Goal: Task Accomplishment & Management: Manage account settings

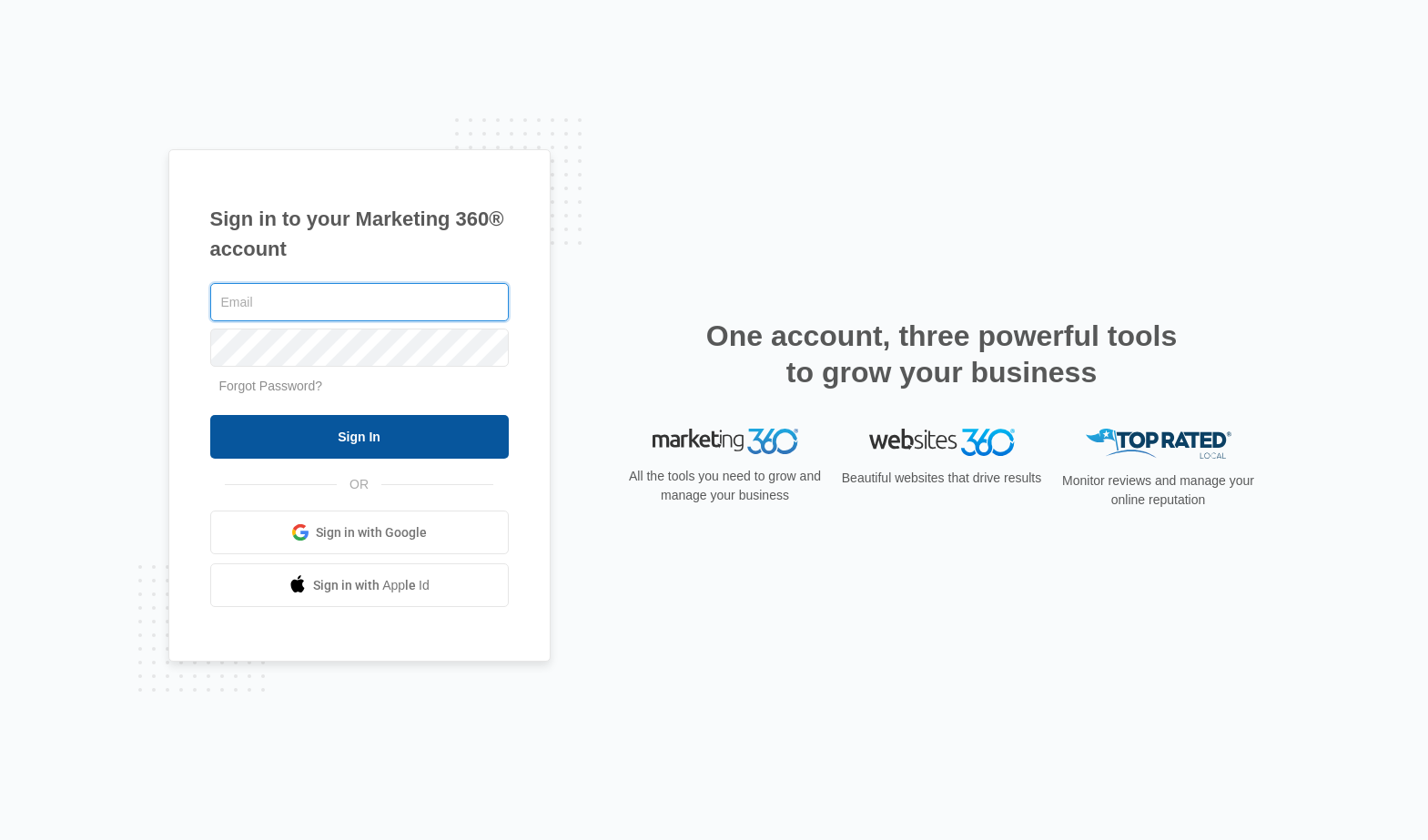
type input "[EMAIL_ADDRESS][PERSON_NAME][DOMAIN_NAME]"
click at [387, 434] on input "Sign In" at bounding box center [359, 437] width 299 height 44
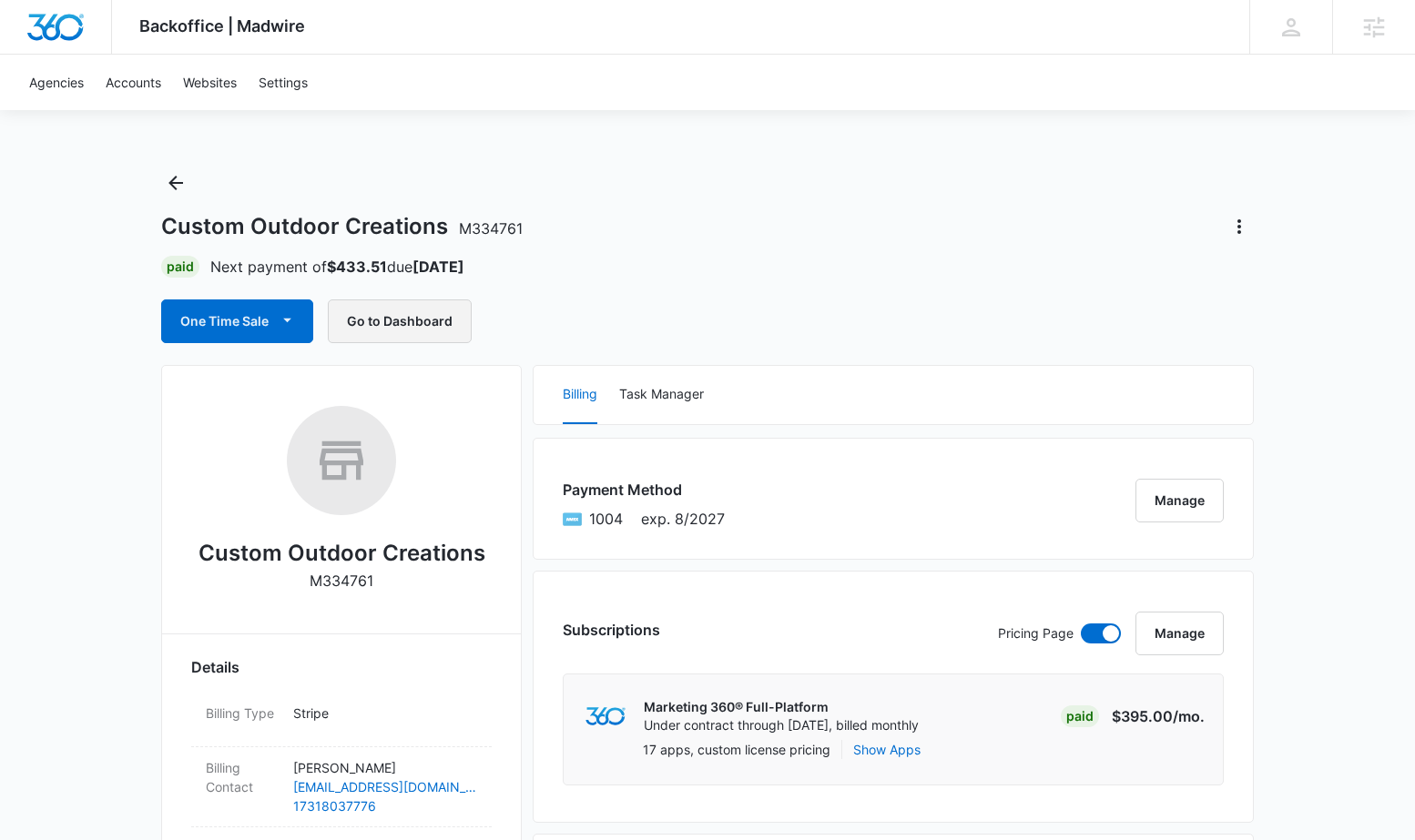
click at [421, 314] on button "Go to Dashboard" at bounding box center [400, 321] width 144 height 44
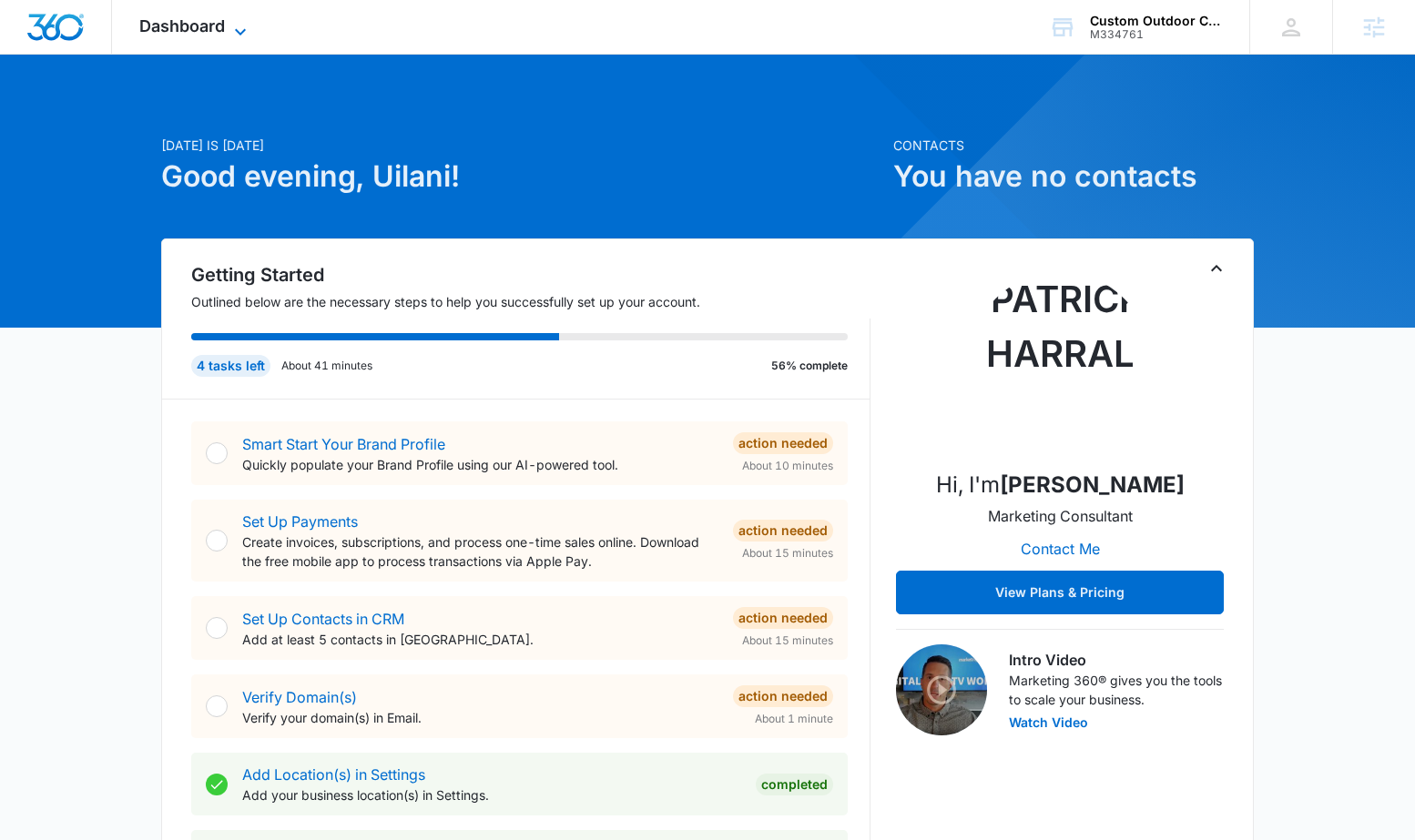
click at [179, 20] on span "Dashboard" at bounding box center [182, 26] width 85 height 19
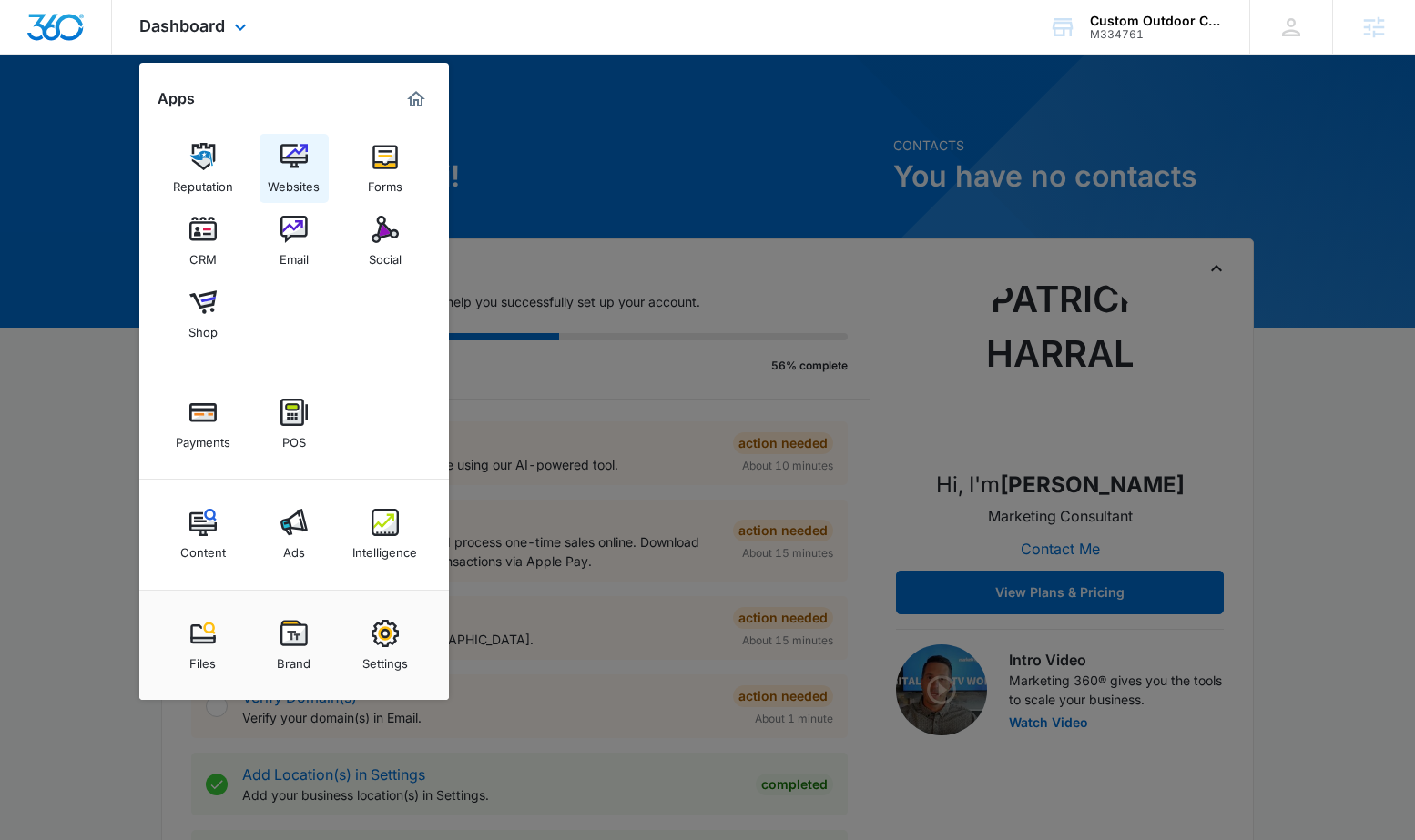
click at [281, 164] on img at bounding box center [293, 157] width 28 height 28
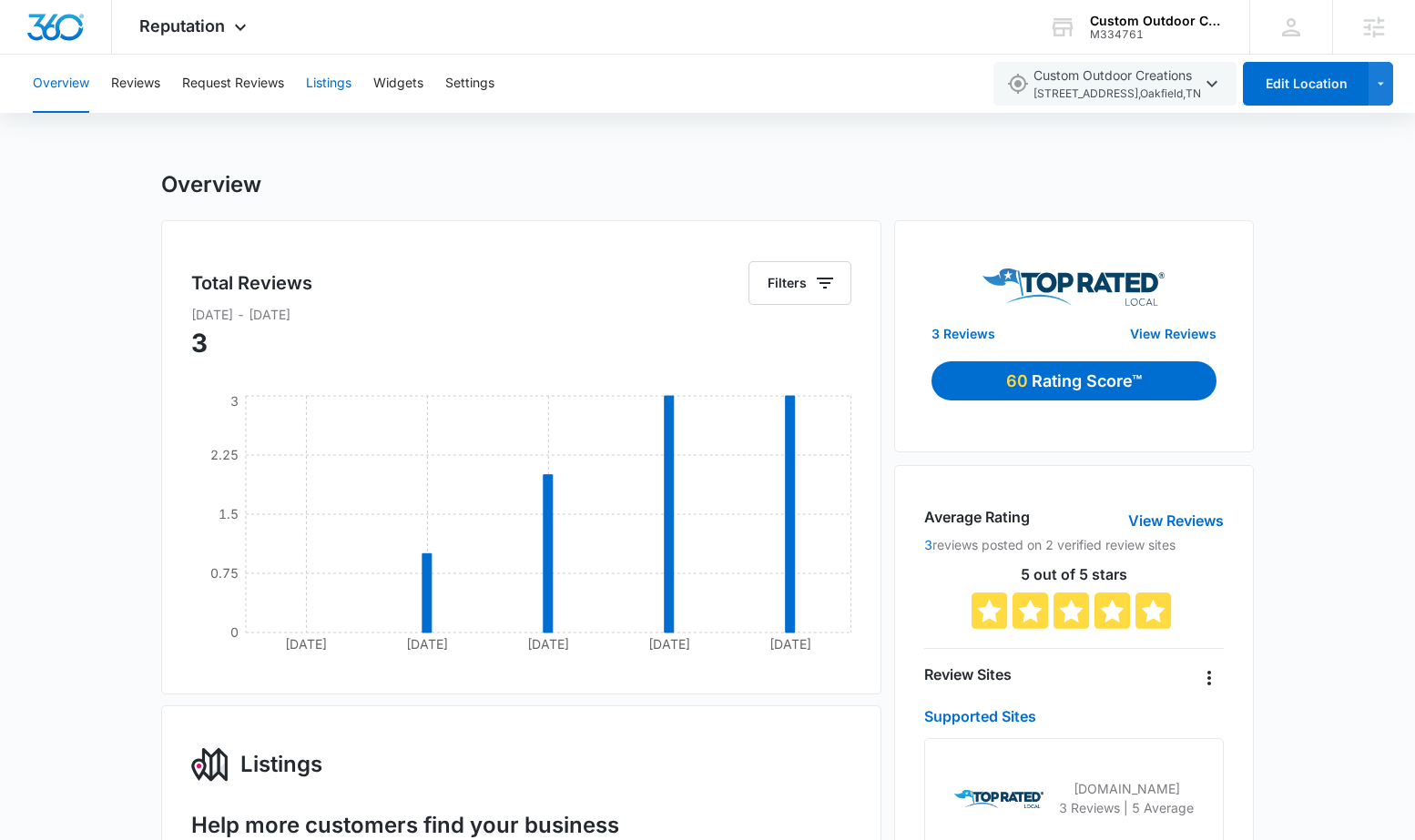
click at [321, 91] on button "Listings" at bounding box center [329, 84] width 46 height 58
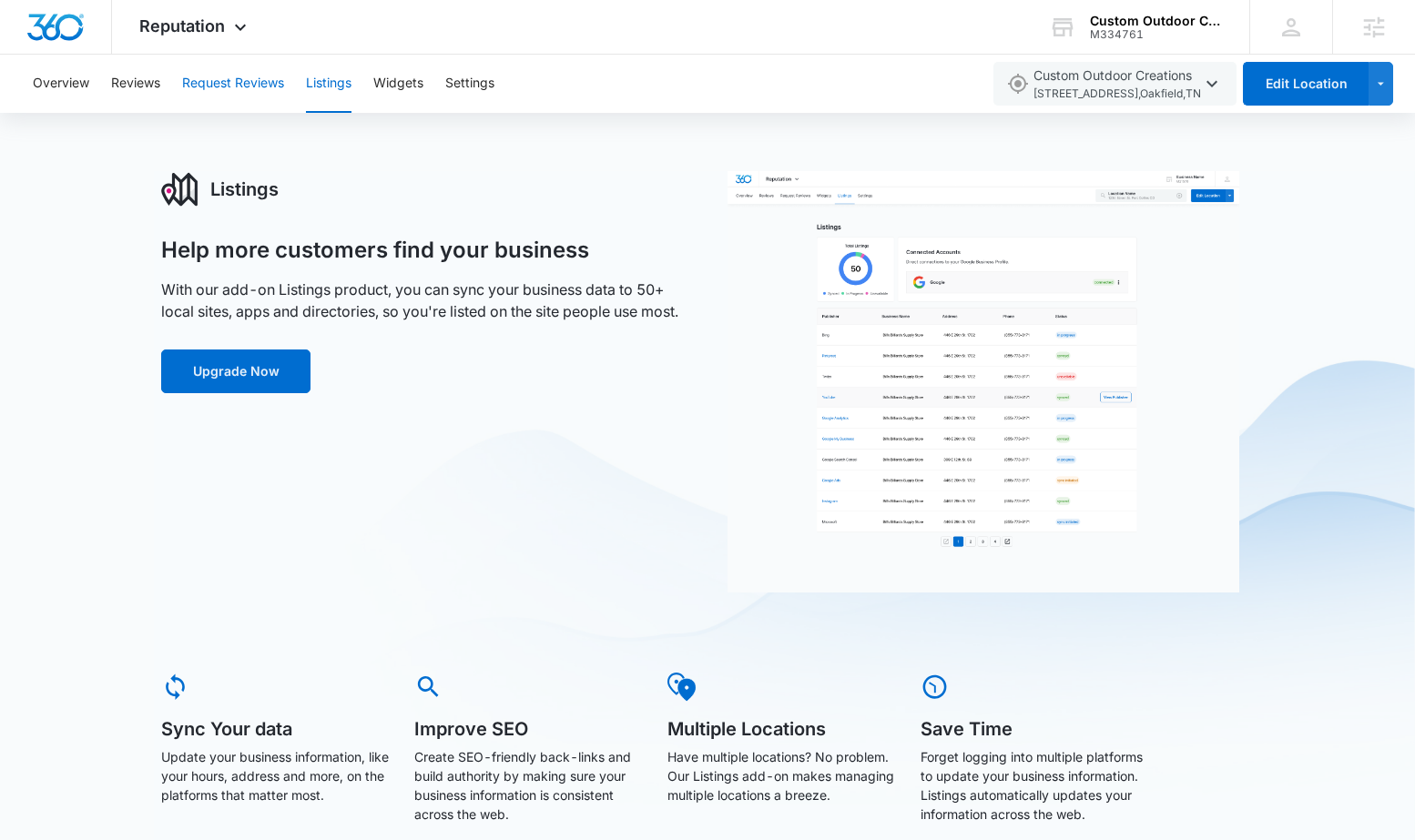
click at [215, 84] on button "Request Reviews" at bounding box center [233, 84] width 102 height 58
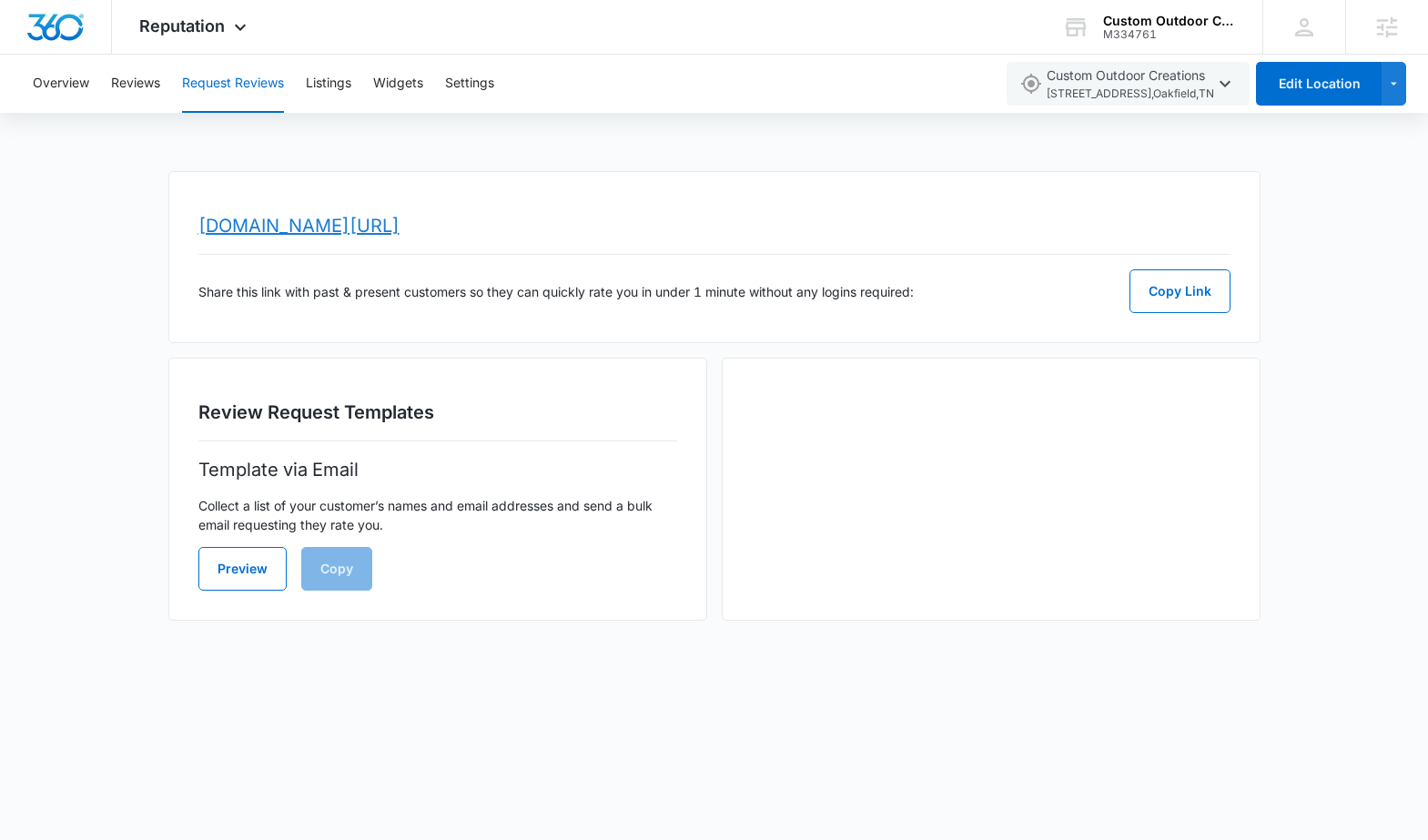
click at [400, 224] on link "www.topratedlocal.com/review/custom-outdoor-creations2-reviews" at bounding box center [299, 225] width 201 height 22
click at [187, 41] on div "Reputation Apps Reputation Websites Forms CRM Email Social Shop Payments POS Co…" at bounding box center [195, 27] width 166 height 54
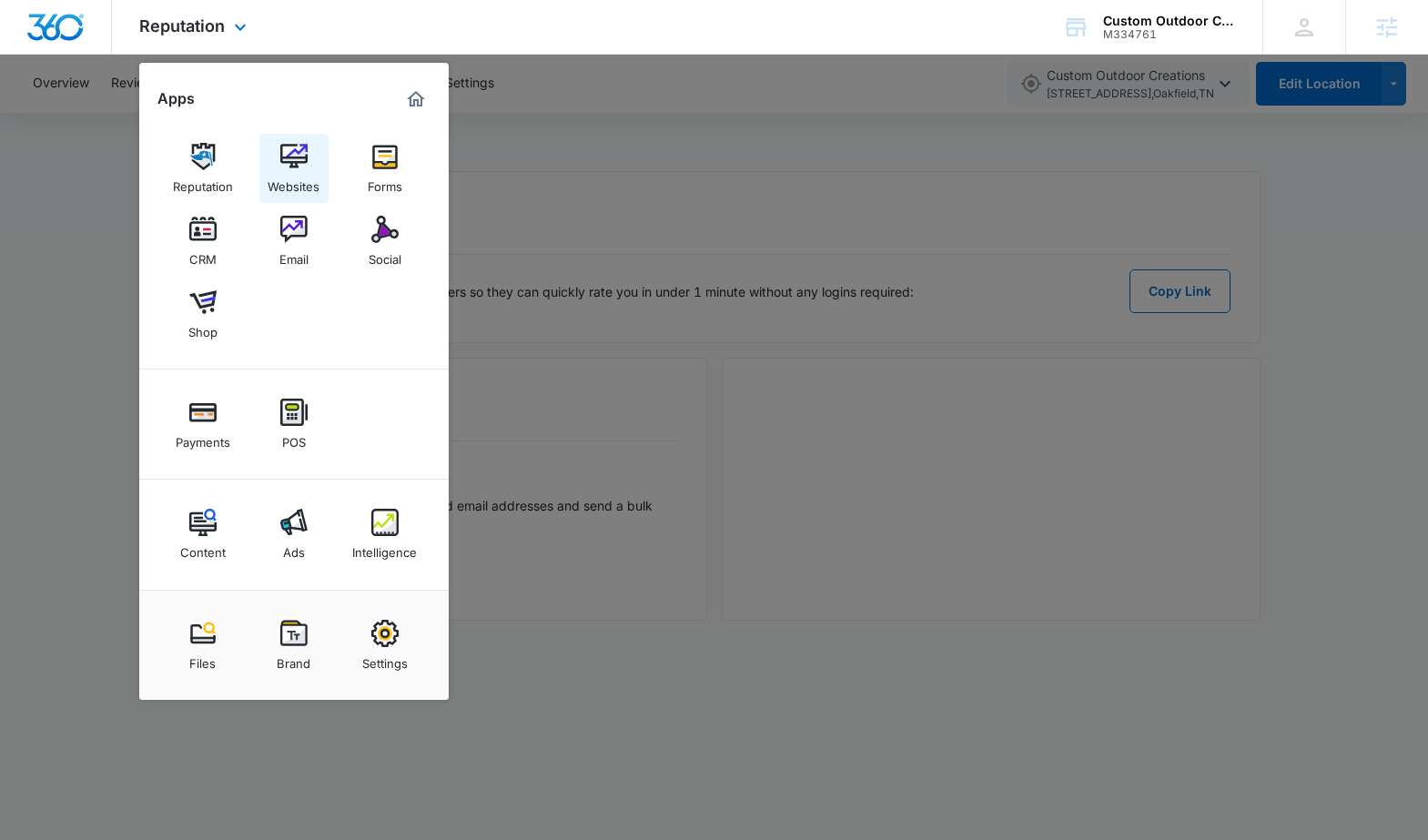
click at [280, 147] on img at bounding box center [293, 157] width 28 height 28
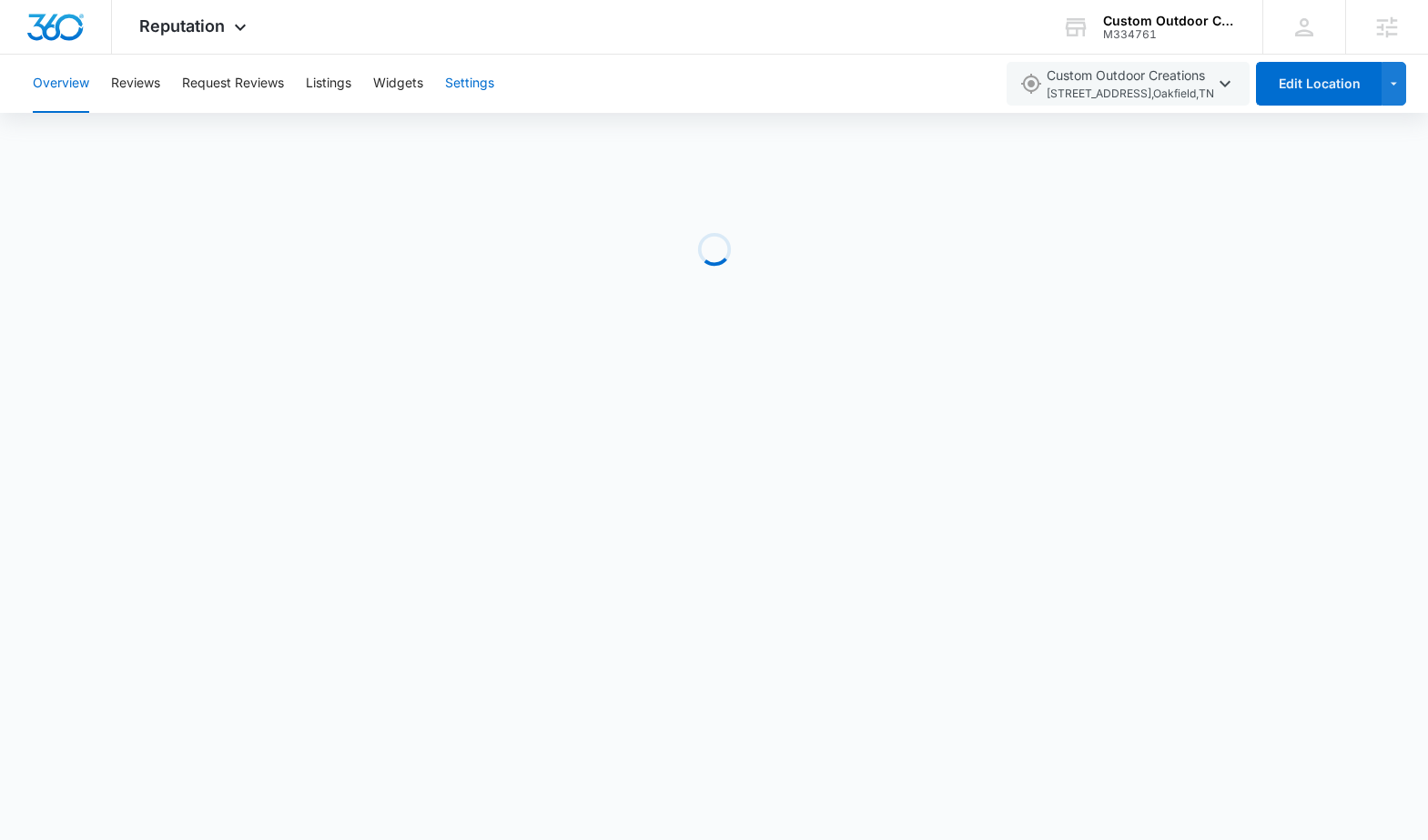
click at [466, 95] on button "Settings" at bounding box center [470, 84] width 49 height 58
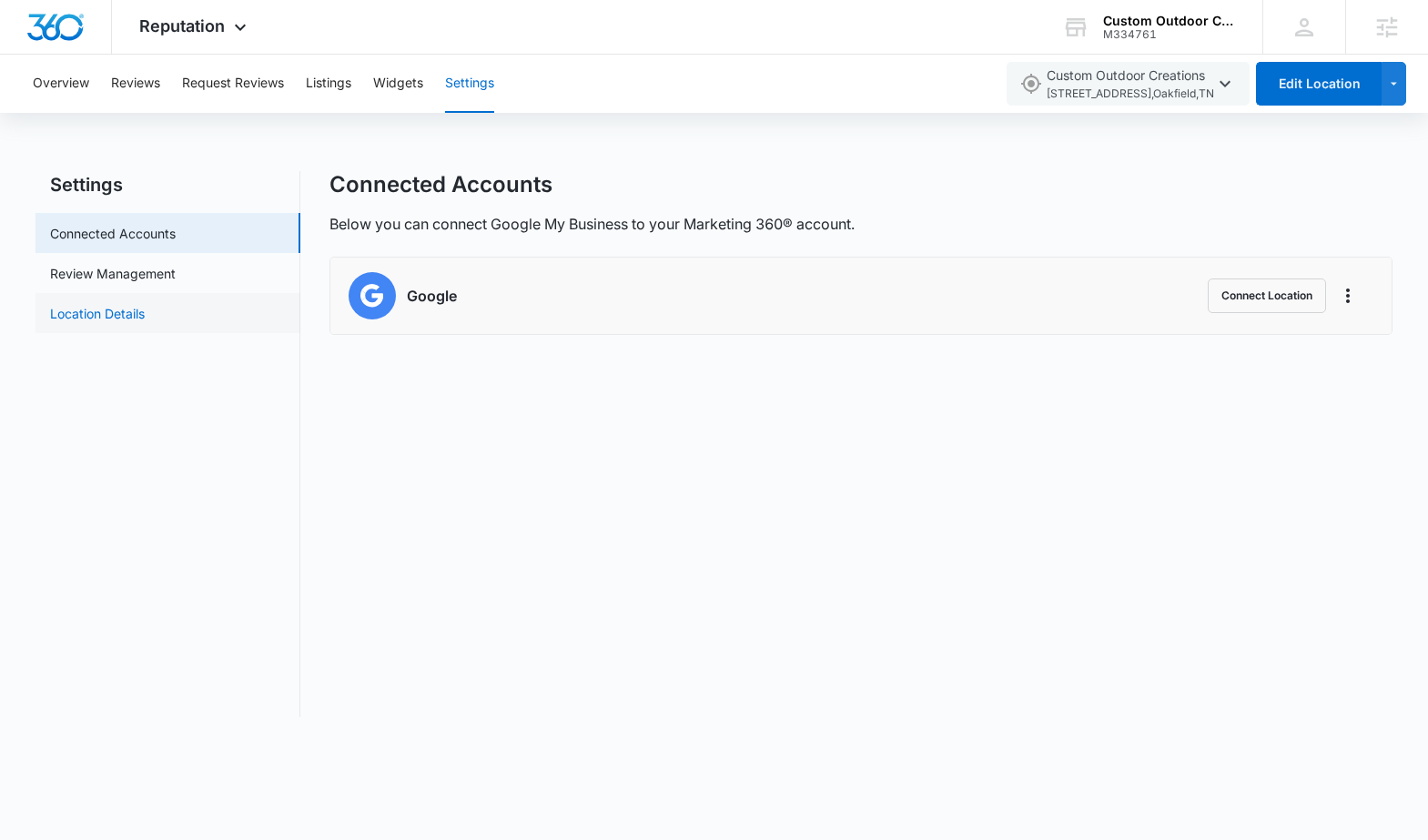
click at [142, 306] on link "Location Details" at bounding box center [98, 313] width 95 height 19
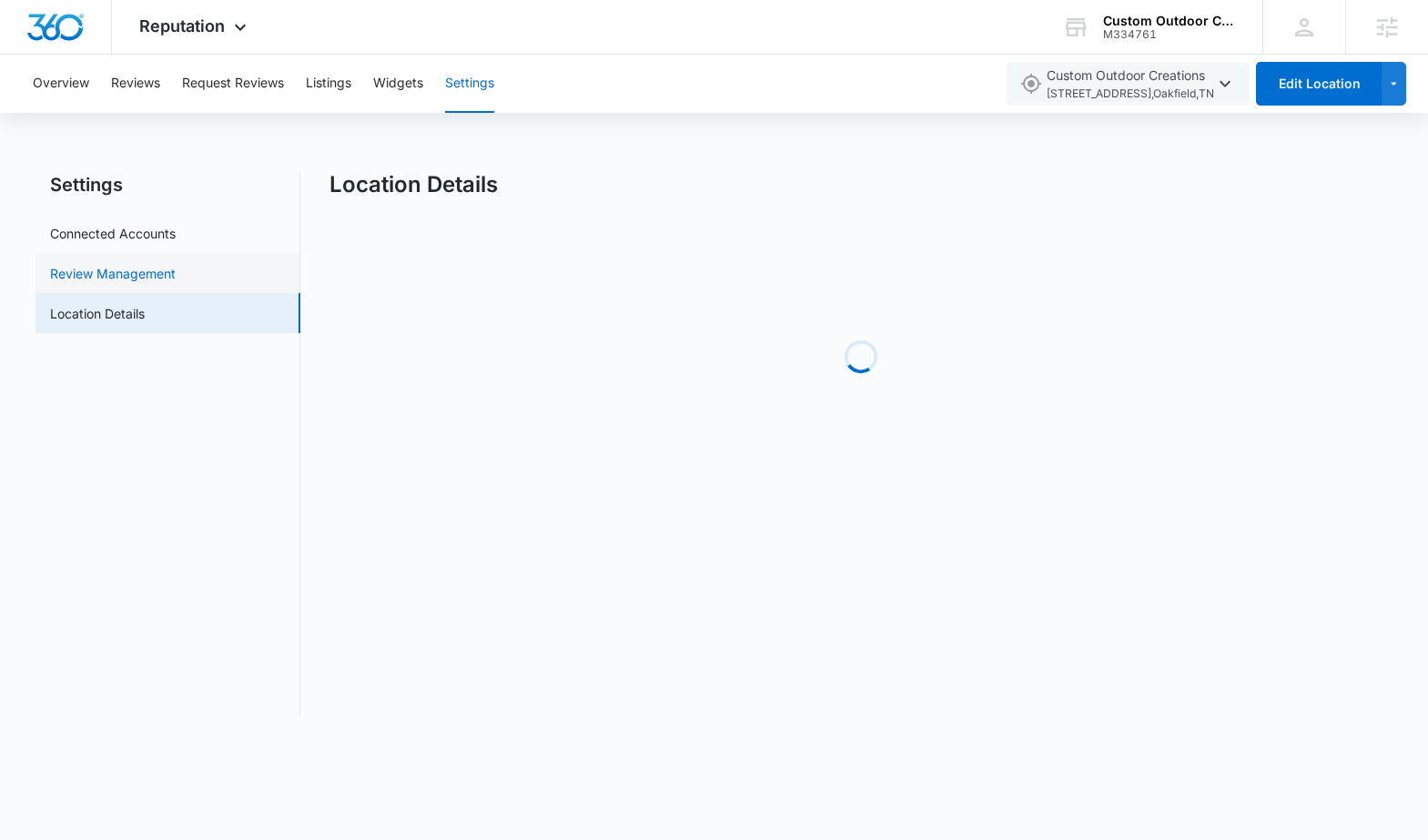
select select "Tennessee"
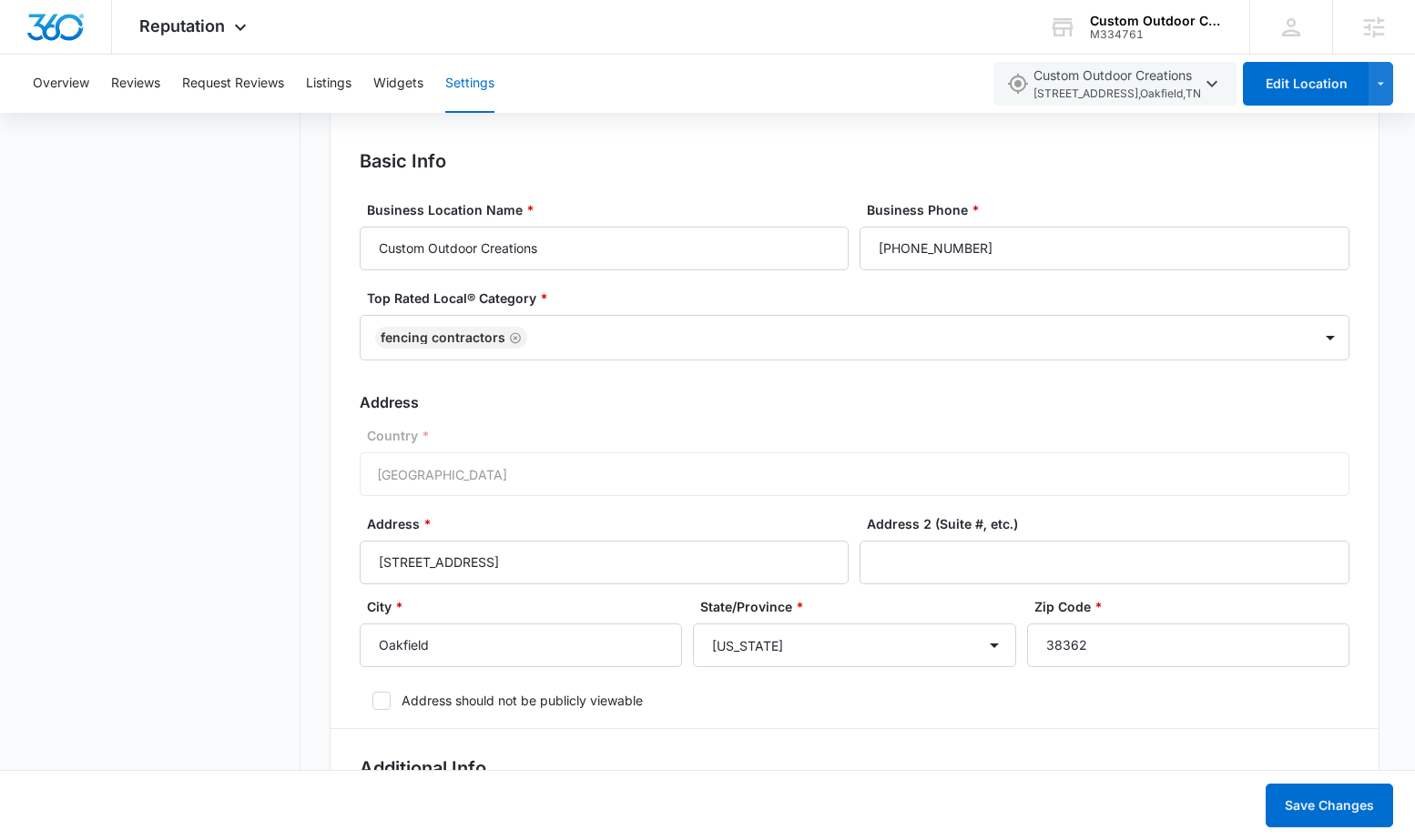
scroll to position [84, 0]
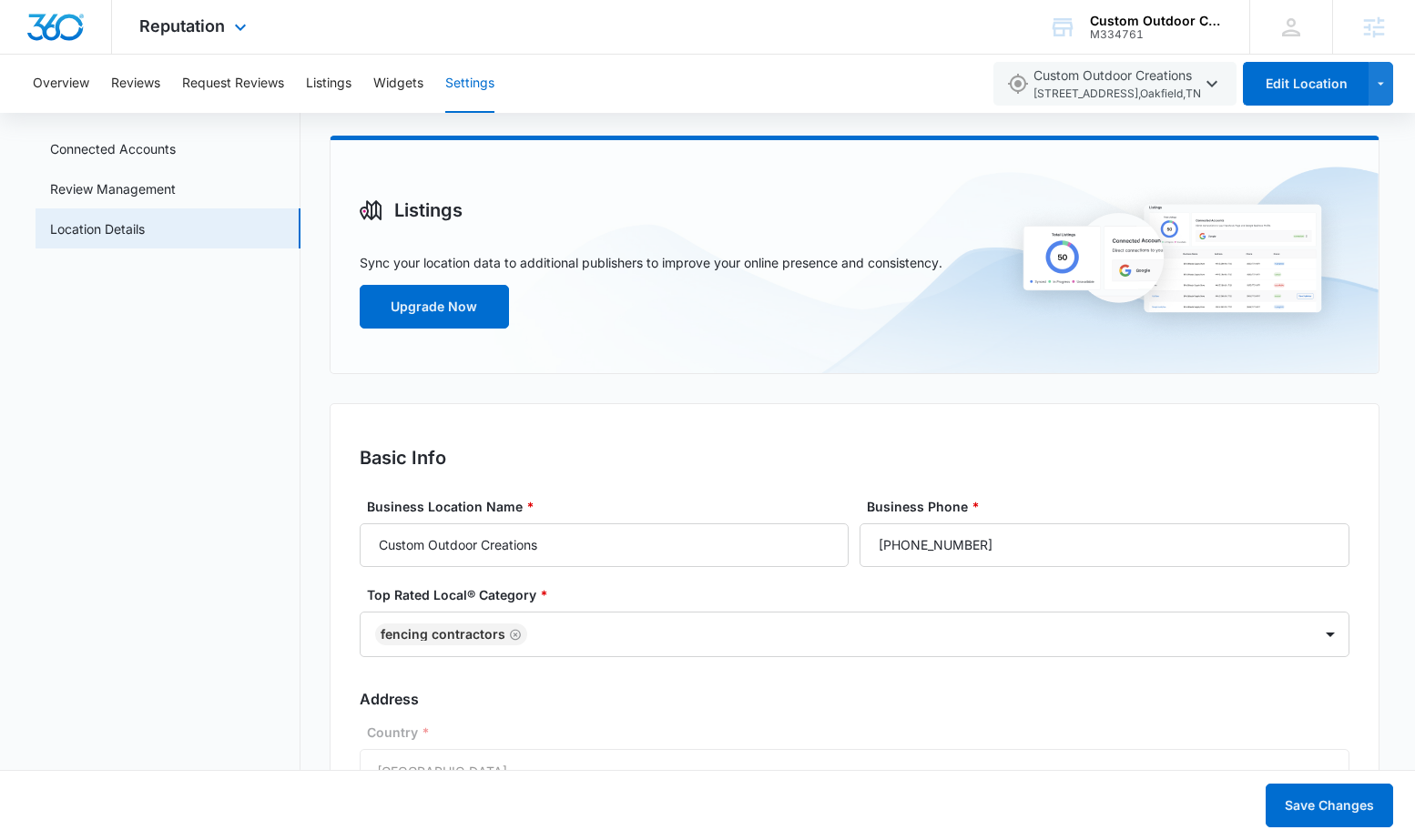
click at [207, 40] on div "Reputation Apps Reputation Websites Forms CRM Email Social Shop Payments POS Co…" at bounding box center [195, 27] width 166 height 54
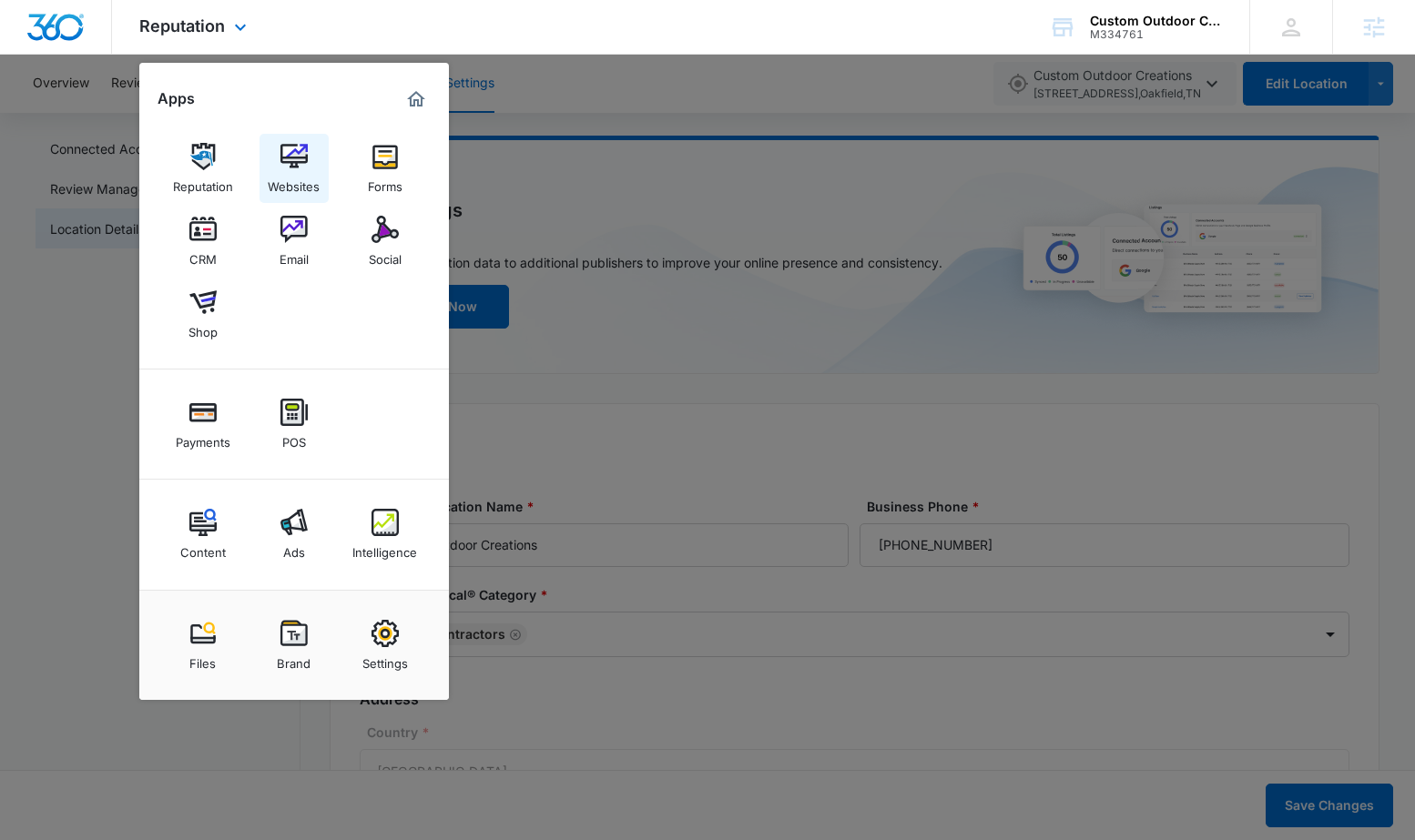
click at [280, 148] on img at bounding box center [293, 157] width 28 height 28
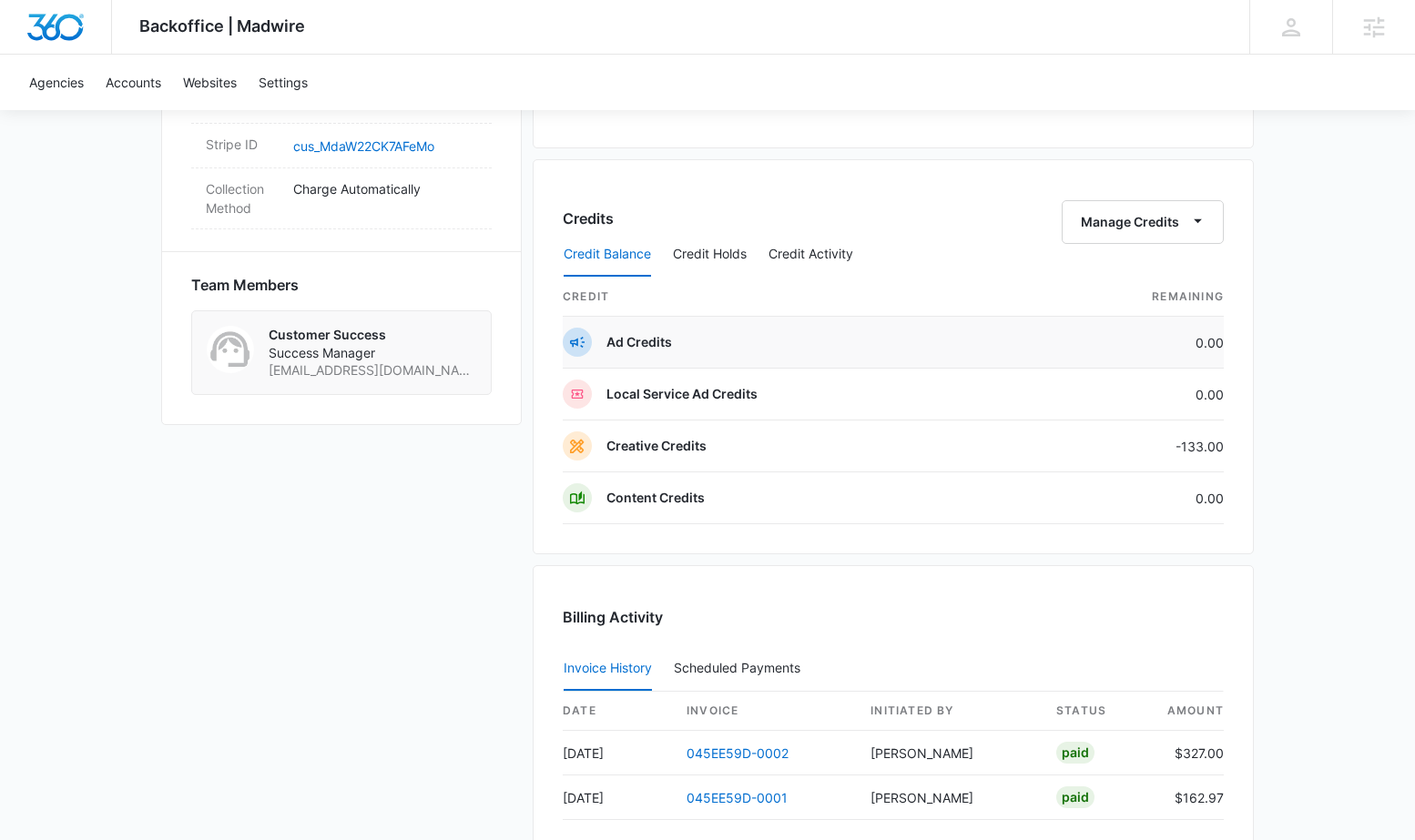
scroll to position [1211, 0]
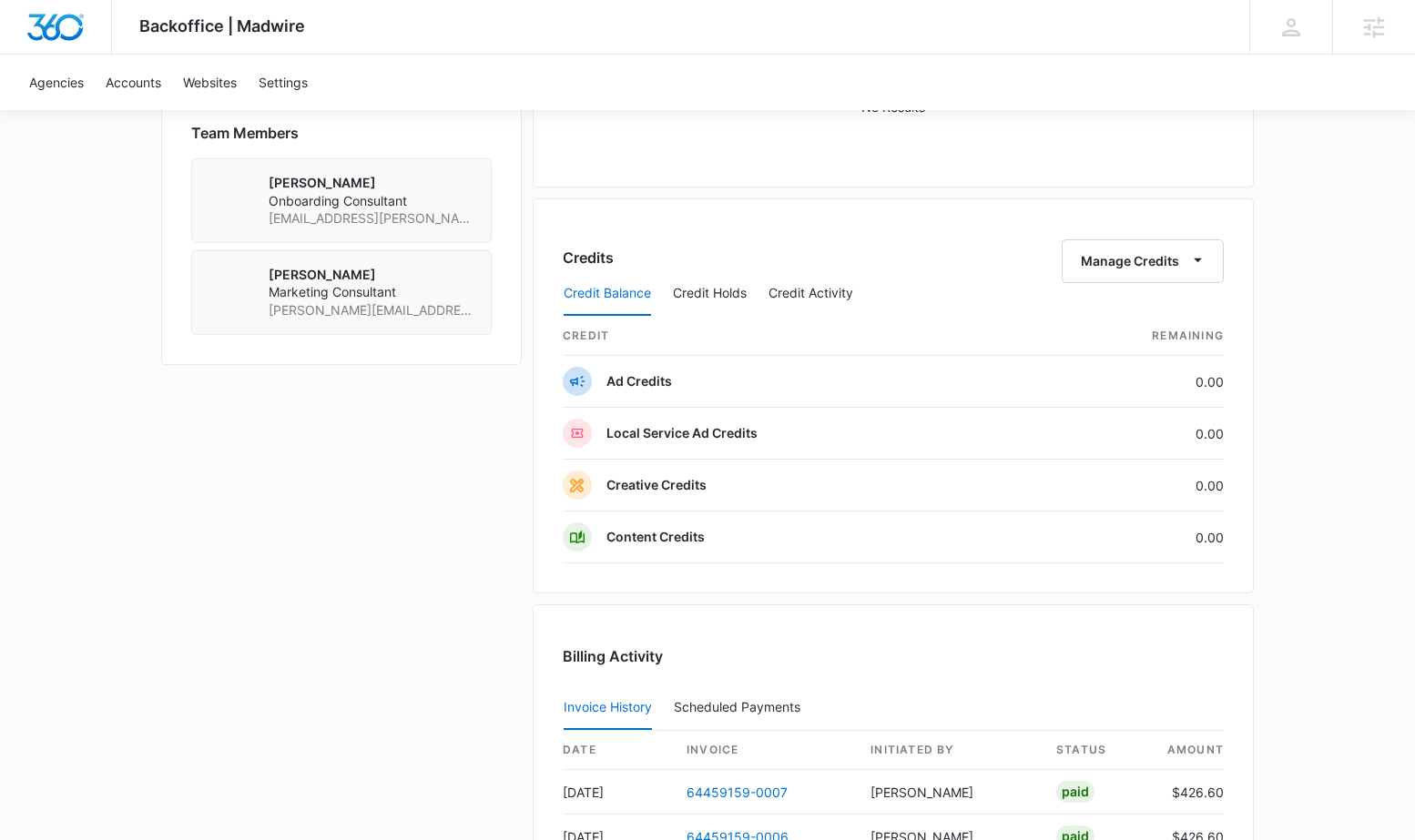
scroll to position [1820, 0]
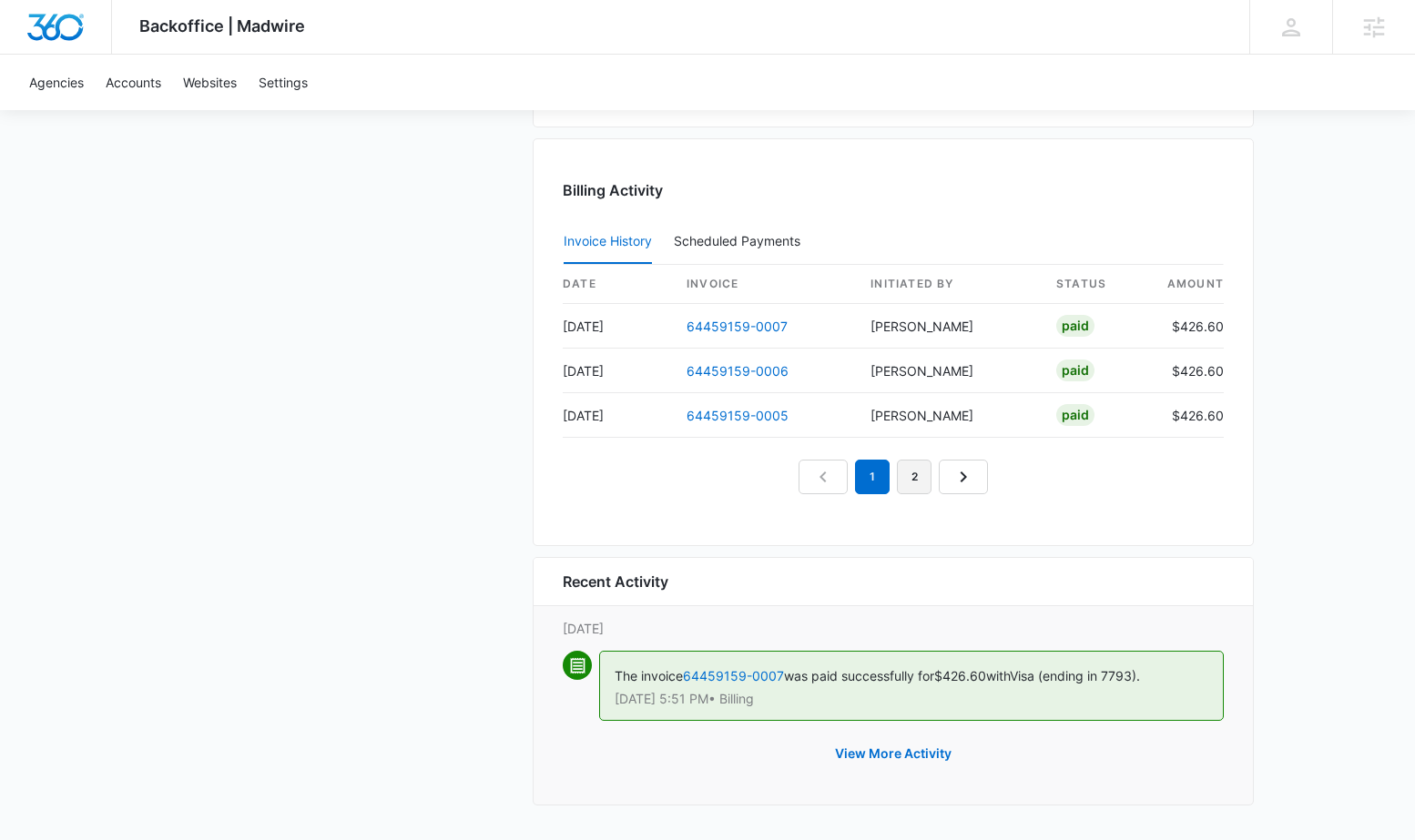
click at [915, 480] on link "2" at bounding box center [914, 476] width 34 height 34
click at [933, 484] on link "3" at bounding box center [935, 476] width 34 height 34
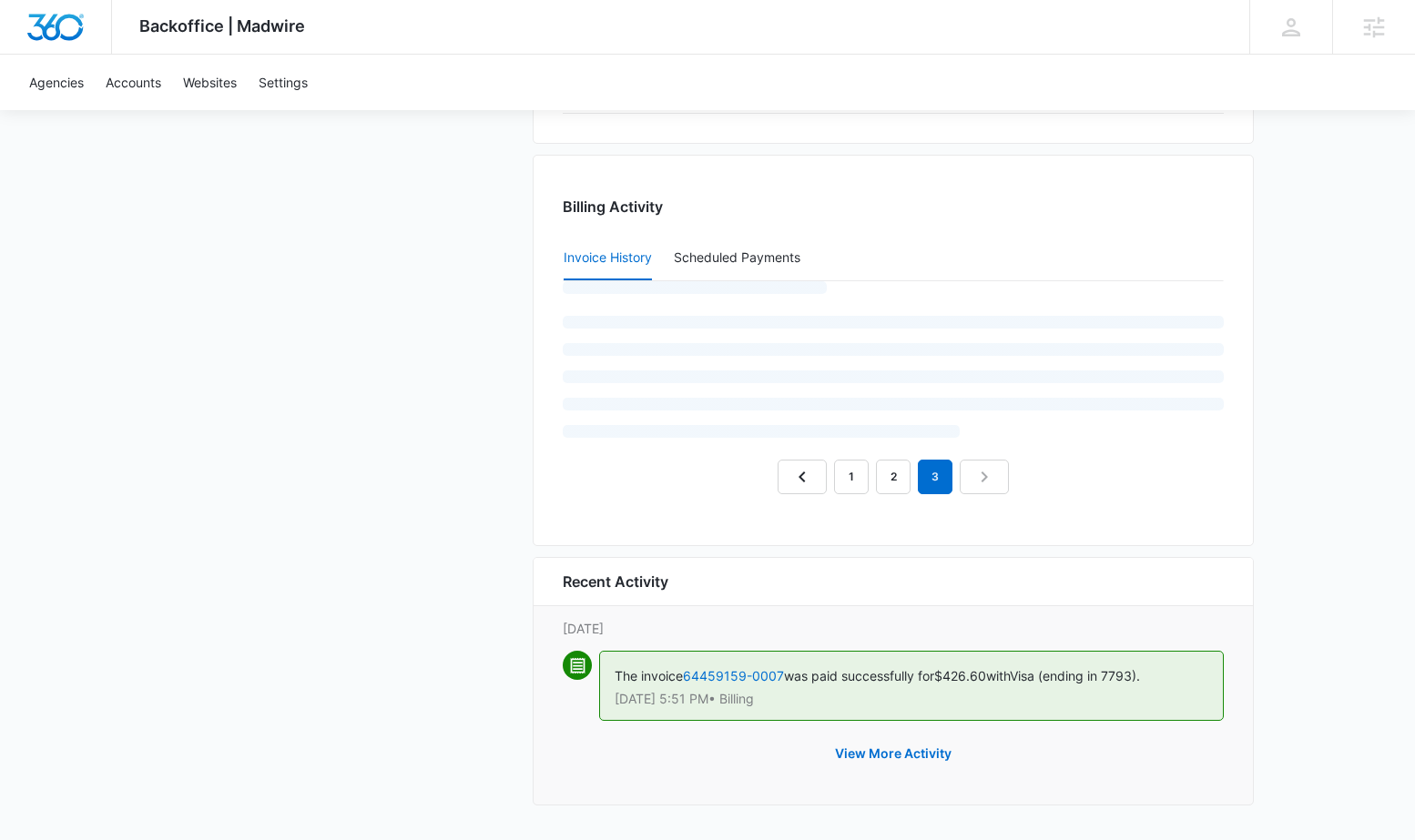
scroll to position [1730, 0]
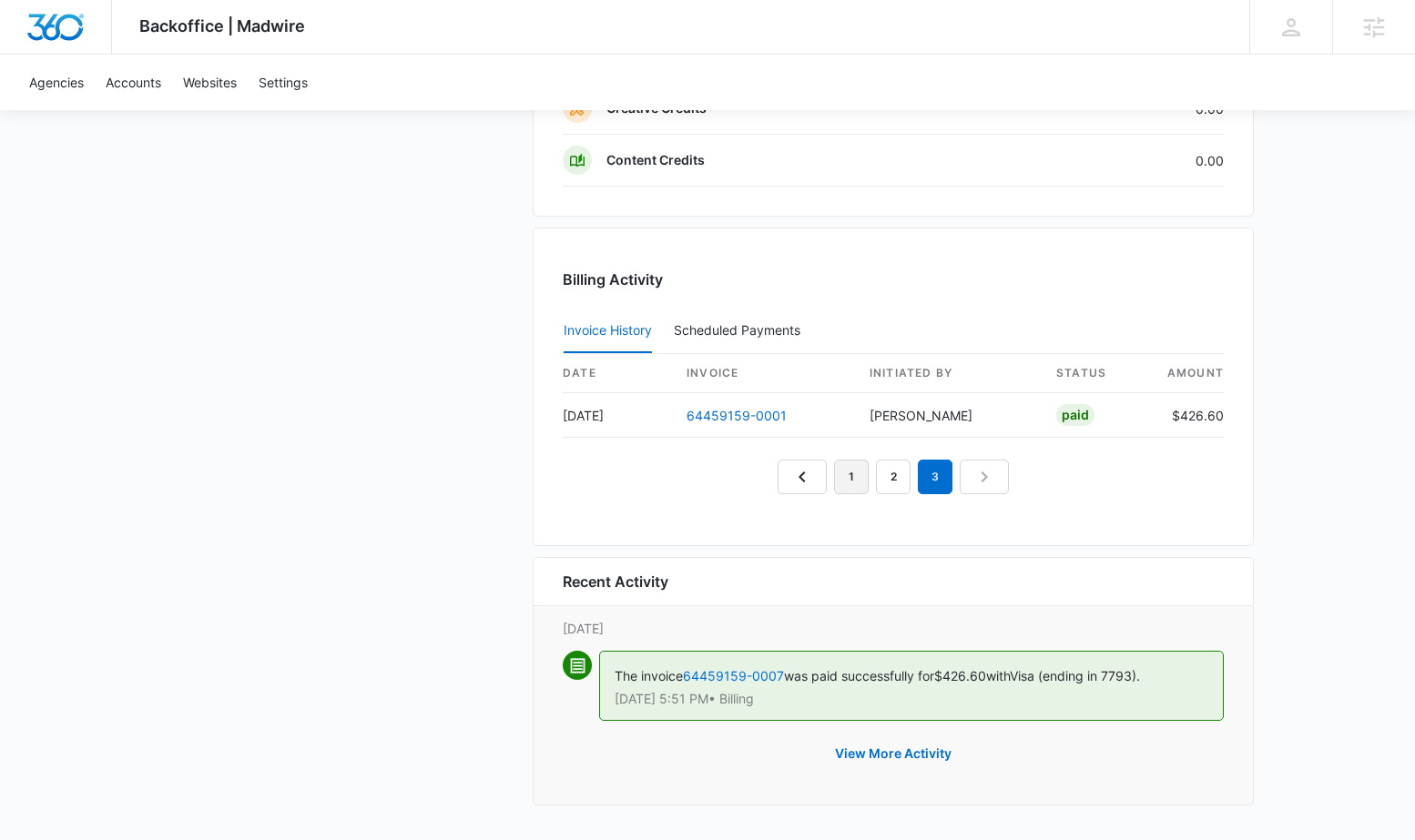
click at [842, 473] on link "1" at bounding box center [851, 476] width 34 height 34
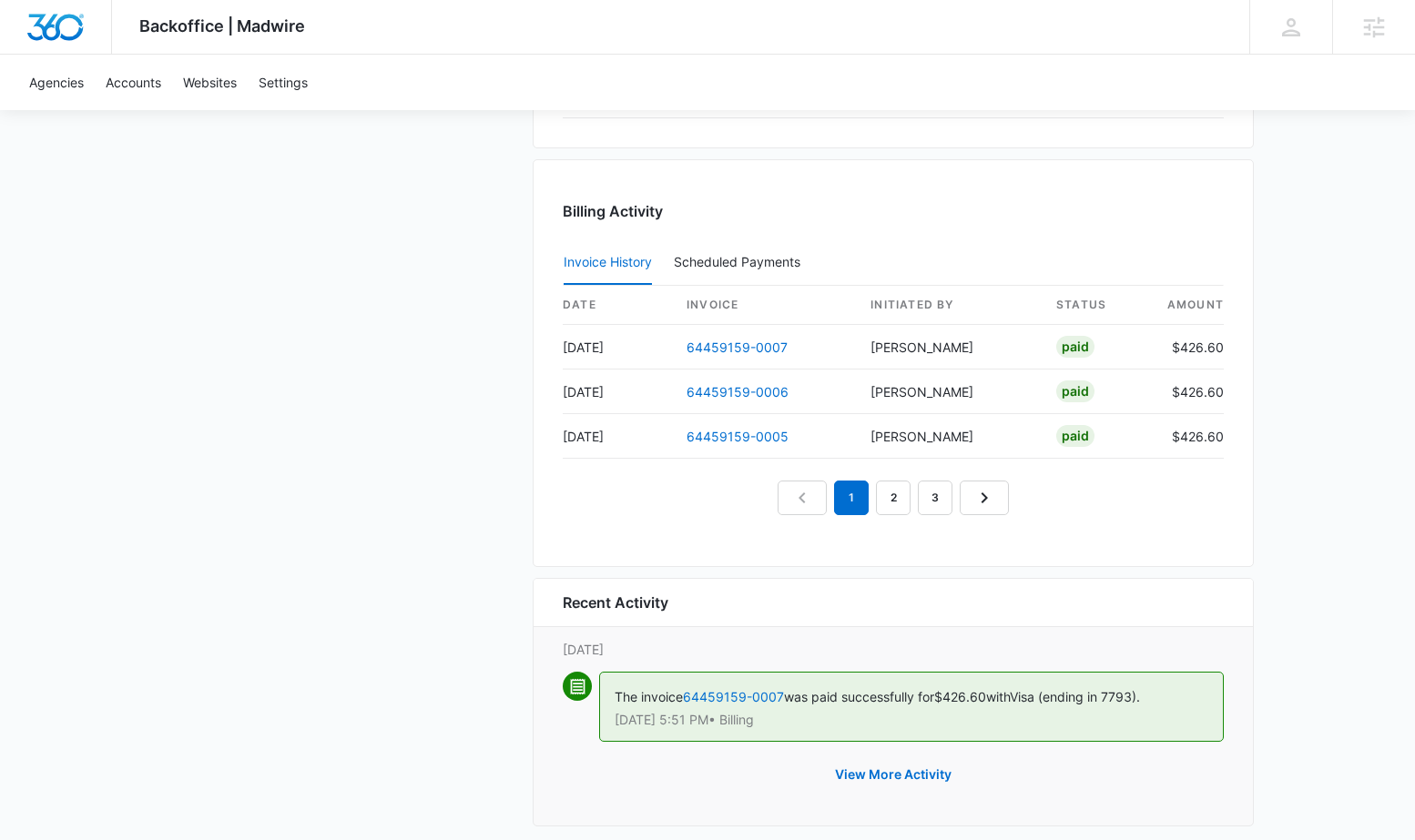
scroll to position [1820, 0]
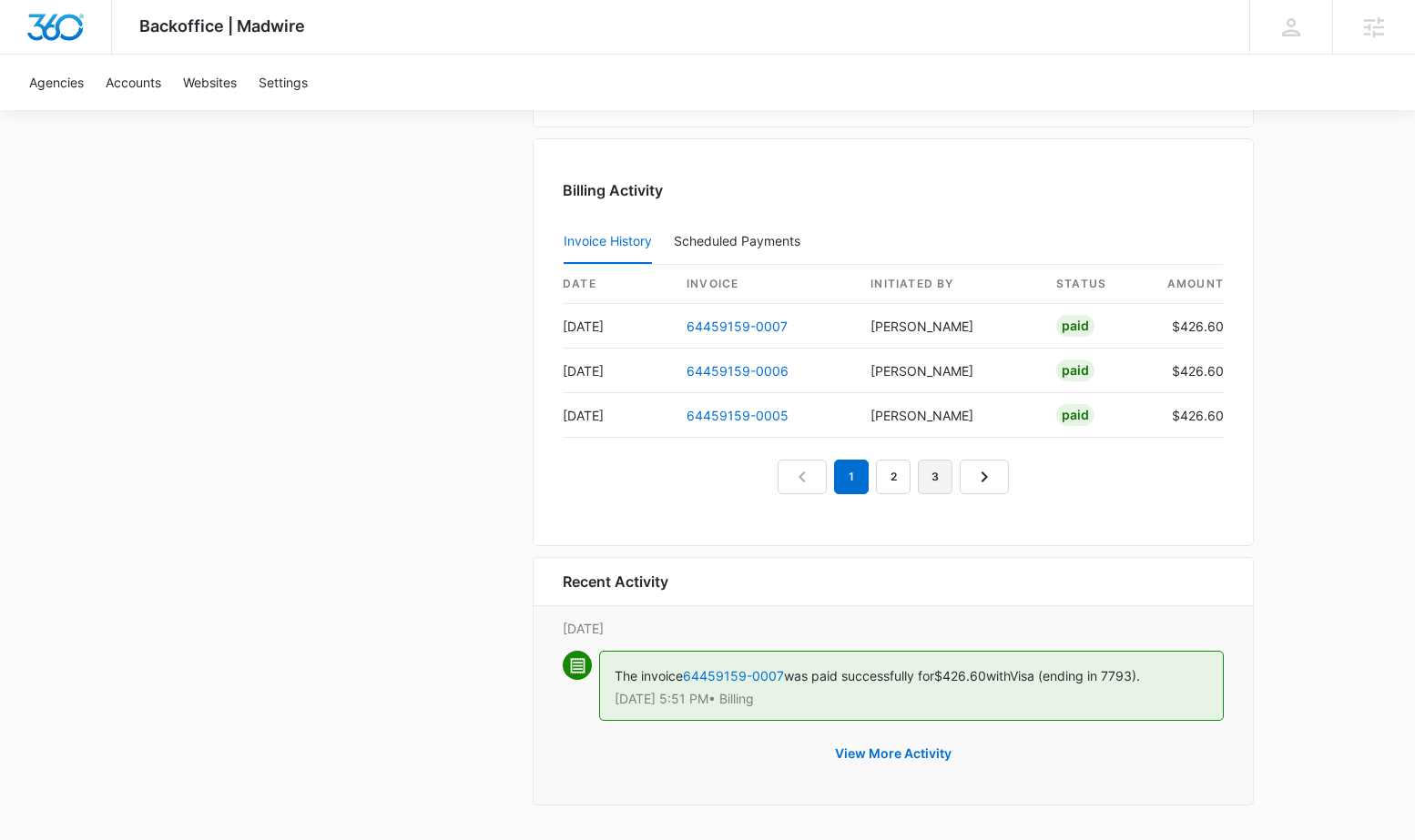
click at [935, 476] on link "3" at bounding box center [935, 476] width 34 height 34
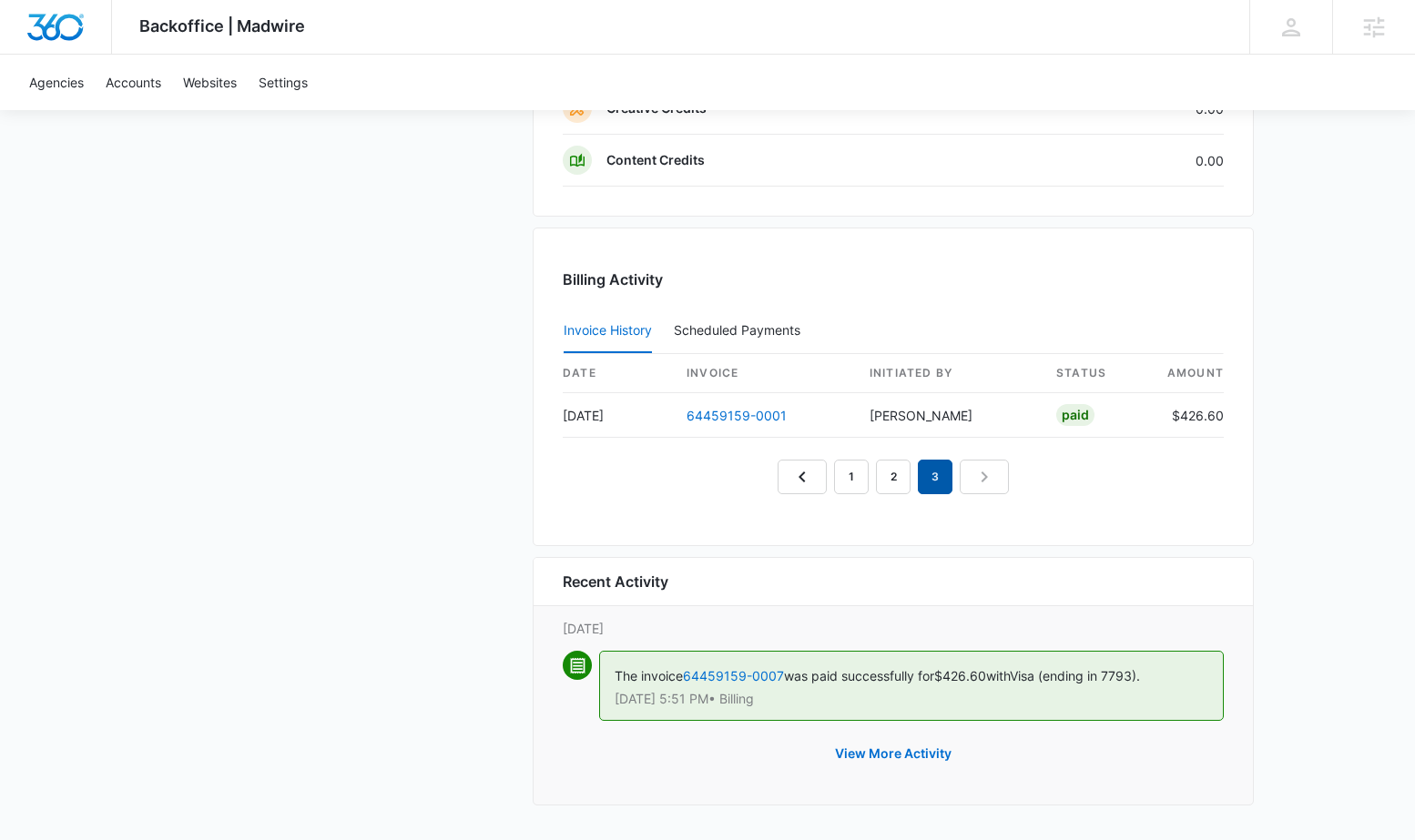
click at [934, 476] on em "3" at bounding box center [935, 476] width 34 height 34
click at [850, 473] on link "1" at bounding box center [851, 476] width 34 height 34
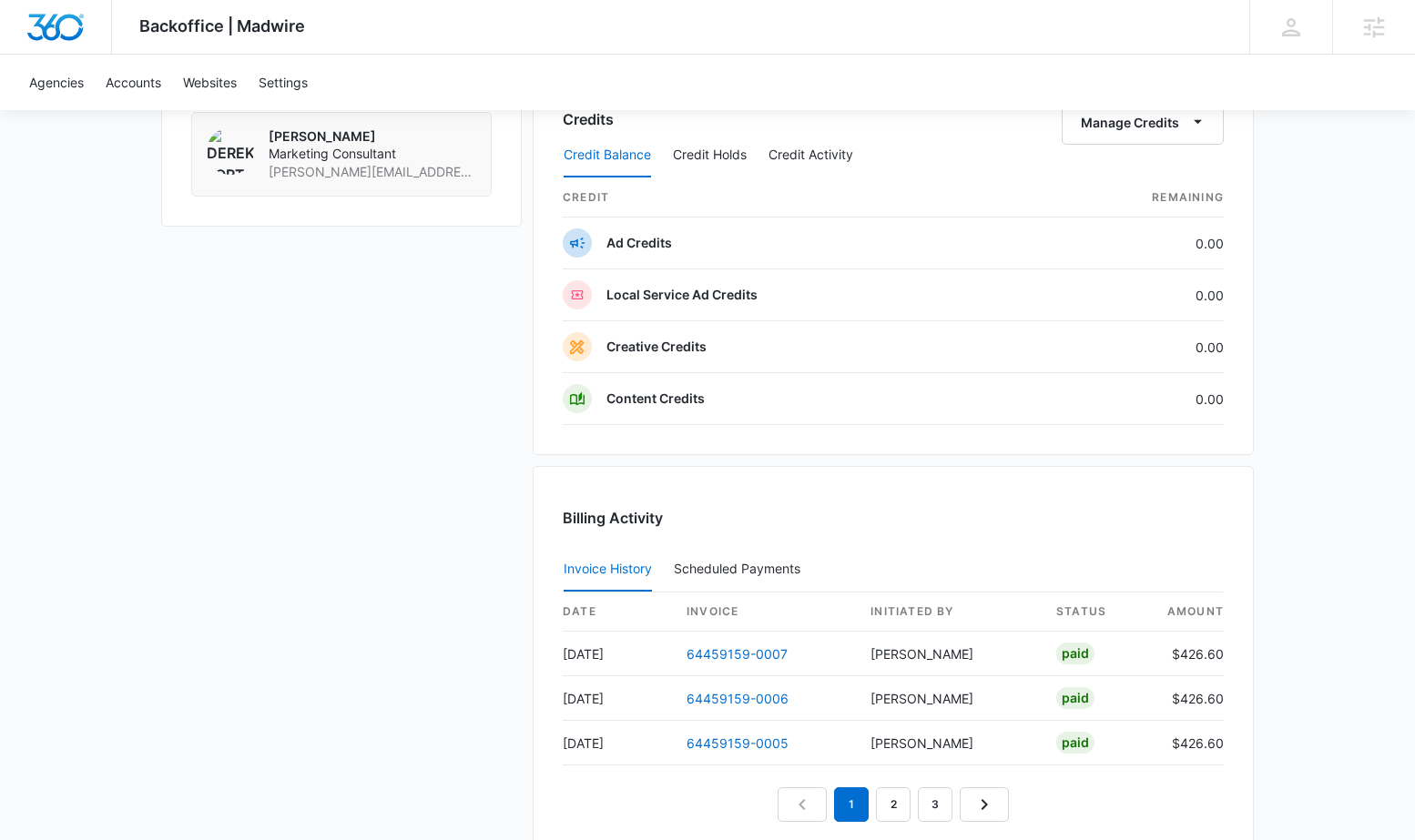
scroll to position [1820, 0]
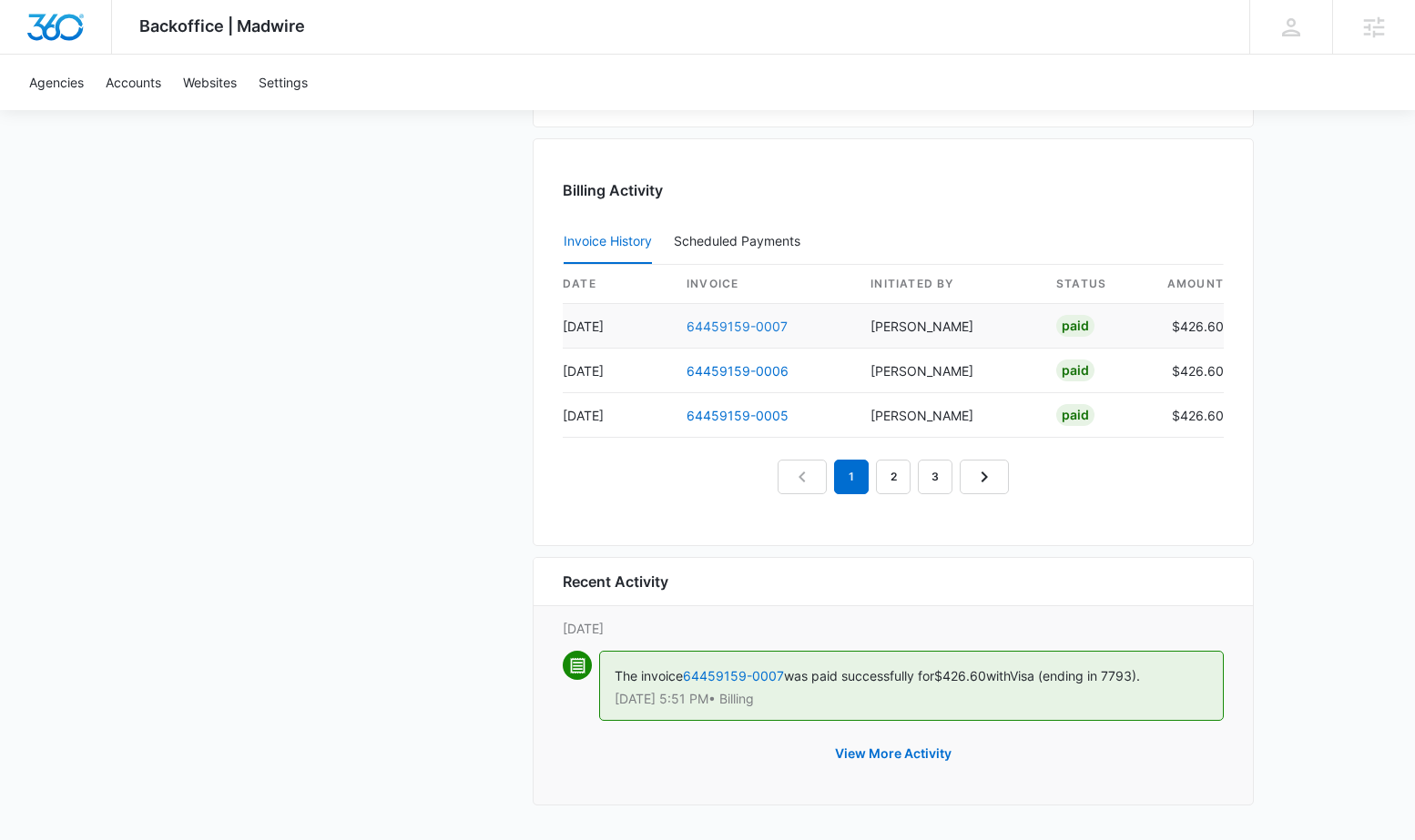
click at [764, 327] on link "64459159-0007" at bounding box center [737, 327] width 101 height 15
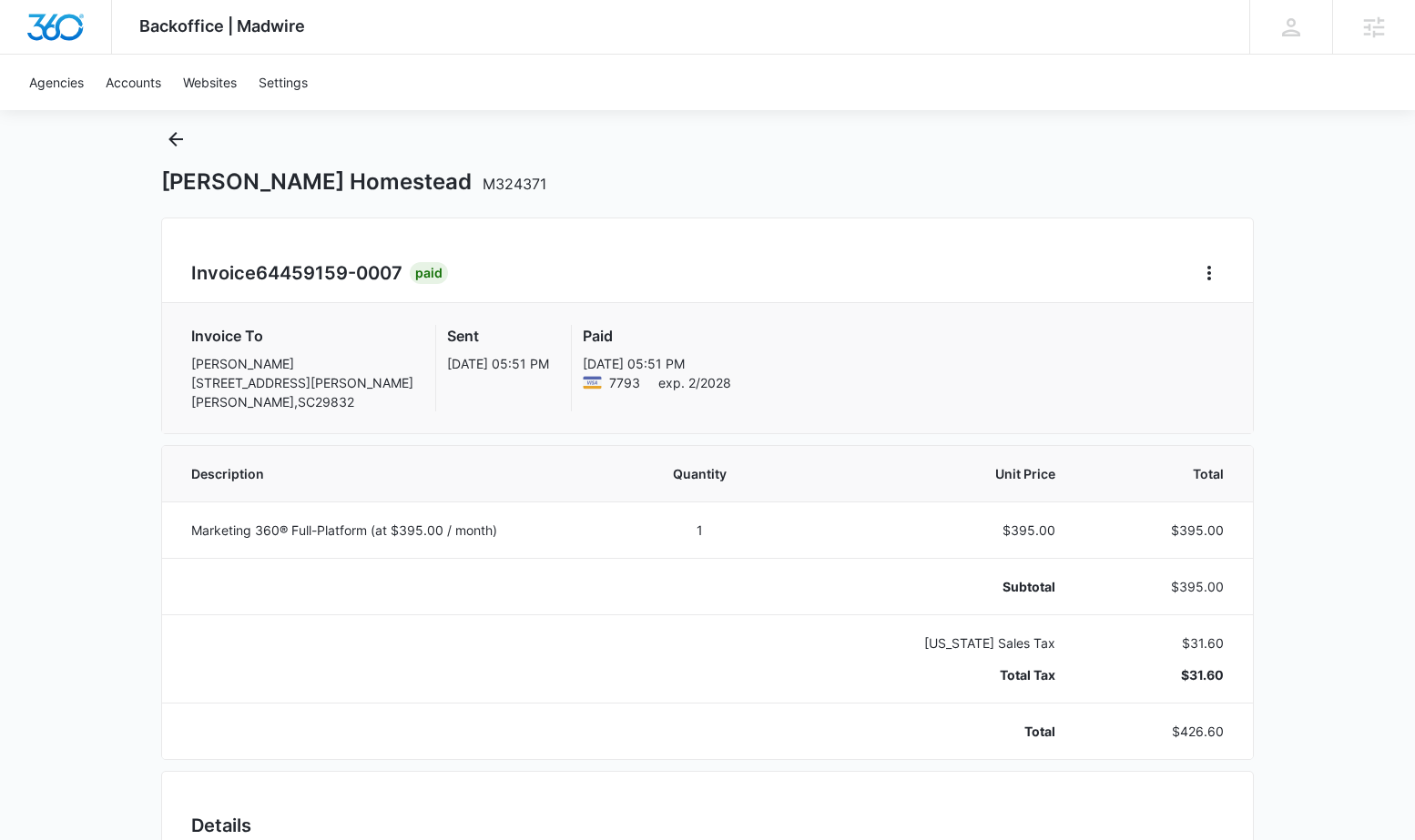
scroll to position [45, 0]
drag, startPoint x: 395, startPoint y: 524, endPoint x: 488, endPoint y: 522, distance: 93.0
click at [488, 522] on p "Marketing 360® Full-Platform (at $395.00 / month)" at bounding box center [393, 530] width 405 height 19
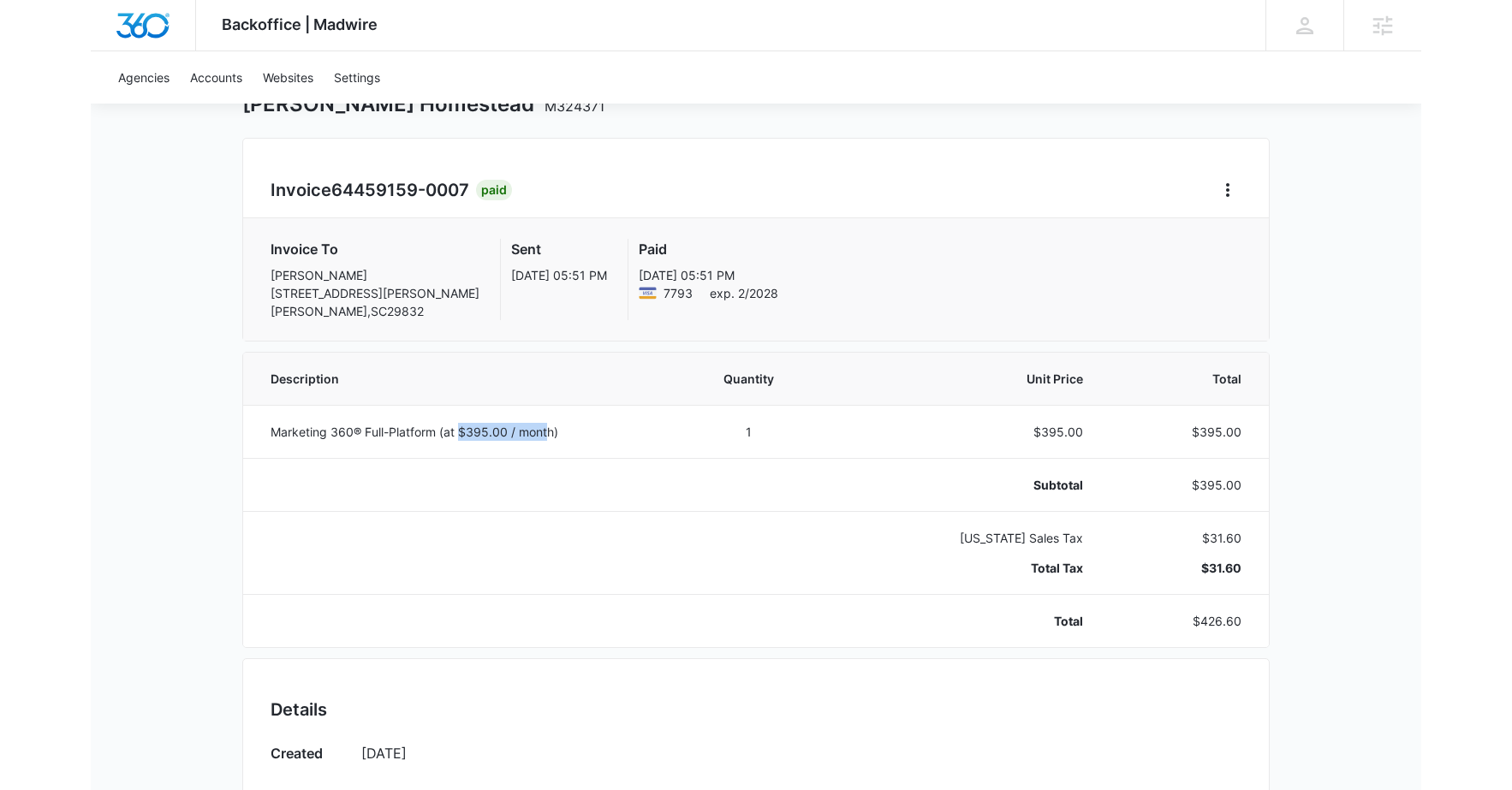
scroll to position [0, 0]
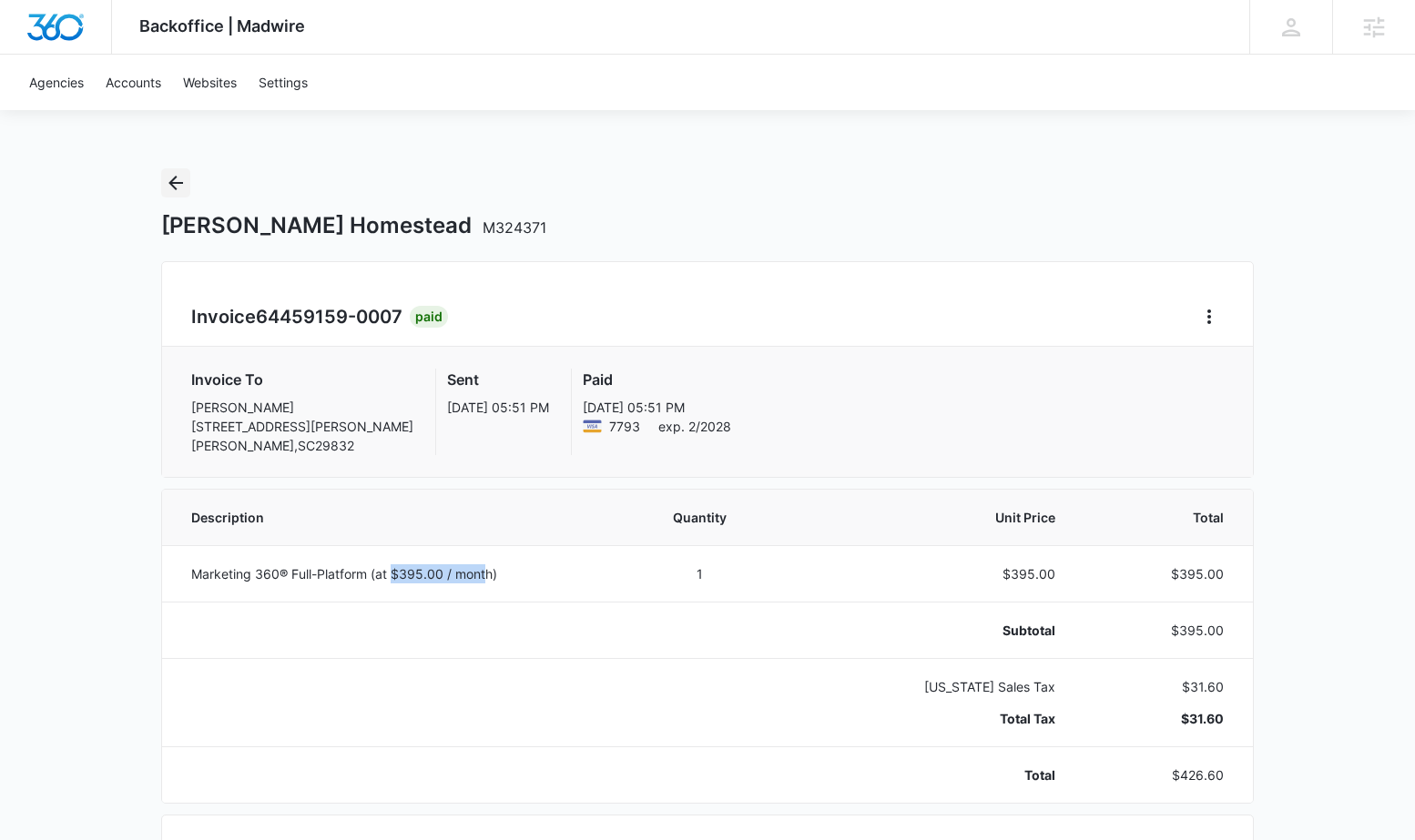
click at [177, 180] on icon "Back" at bounding box center [176, 182] width 22 height 22
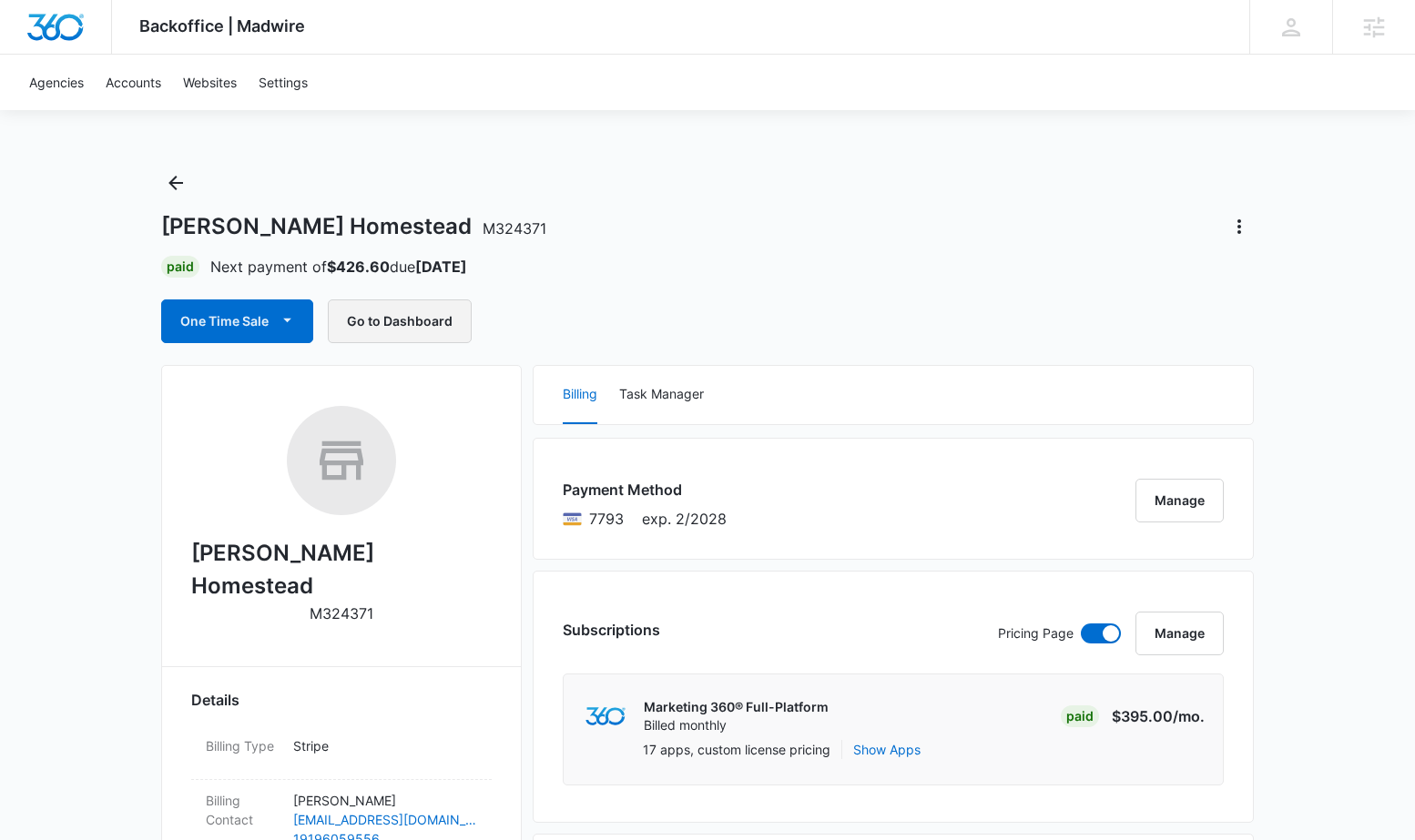
click at [384, 322] on button "Go to Dashboard" at bounding box center [400, 321] width 144 height 44
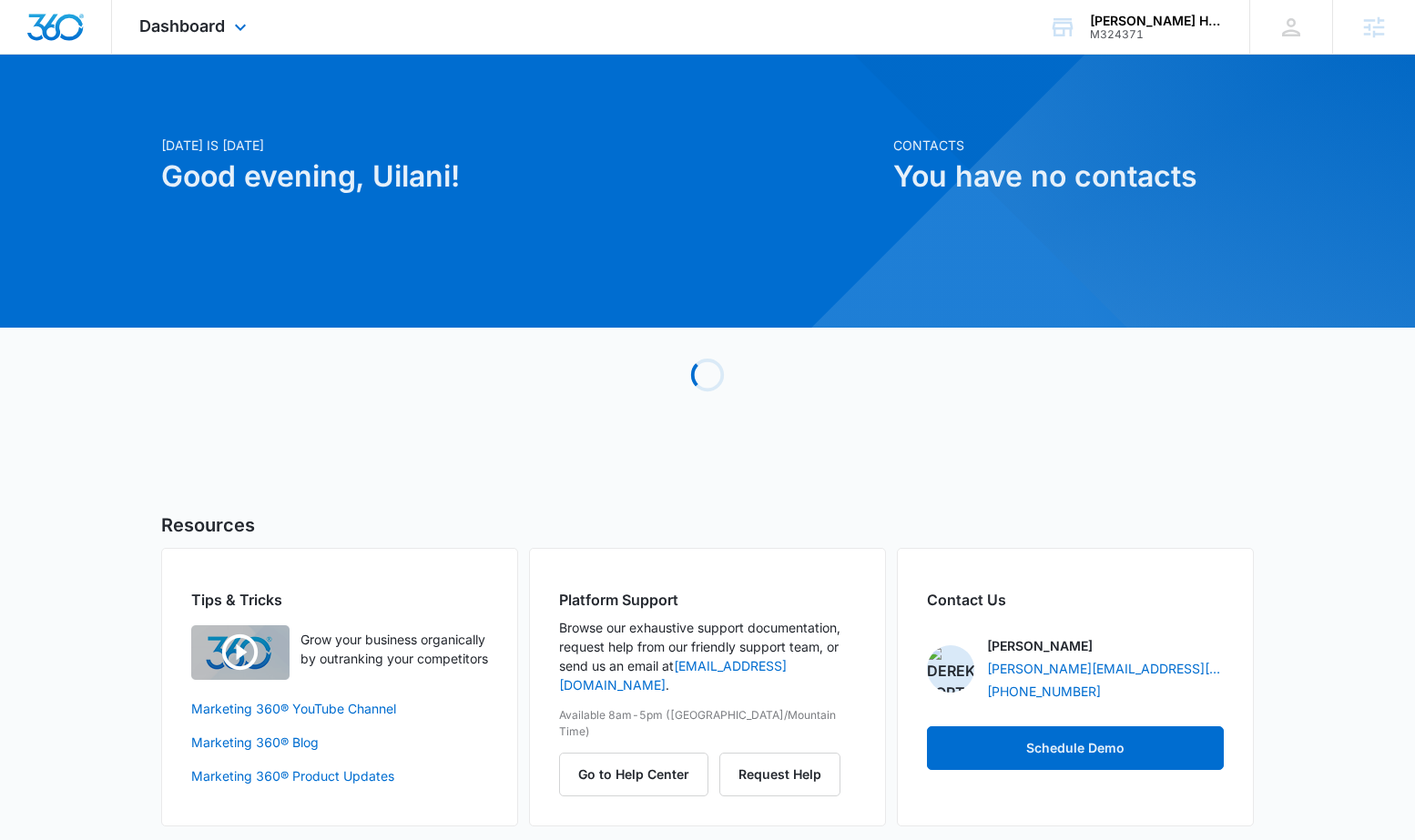
click at [176, 38] on div "Dashboard Apps Reputation Websites Forms CRM Email Social Payments POS Files Br…" at bounding box center [195, 27] width 166 height 54
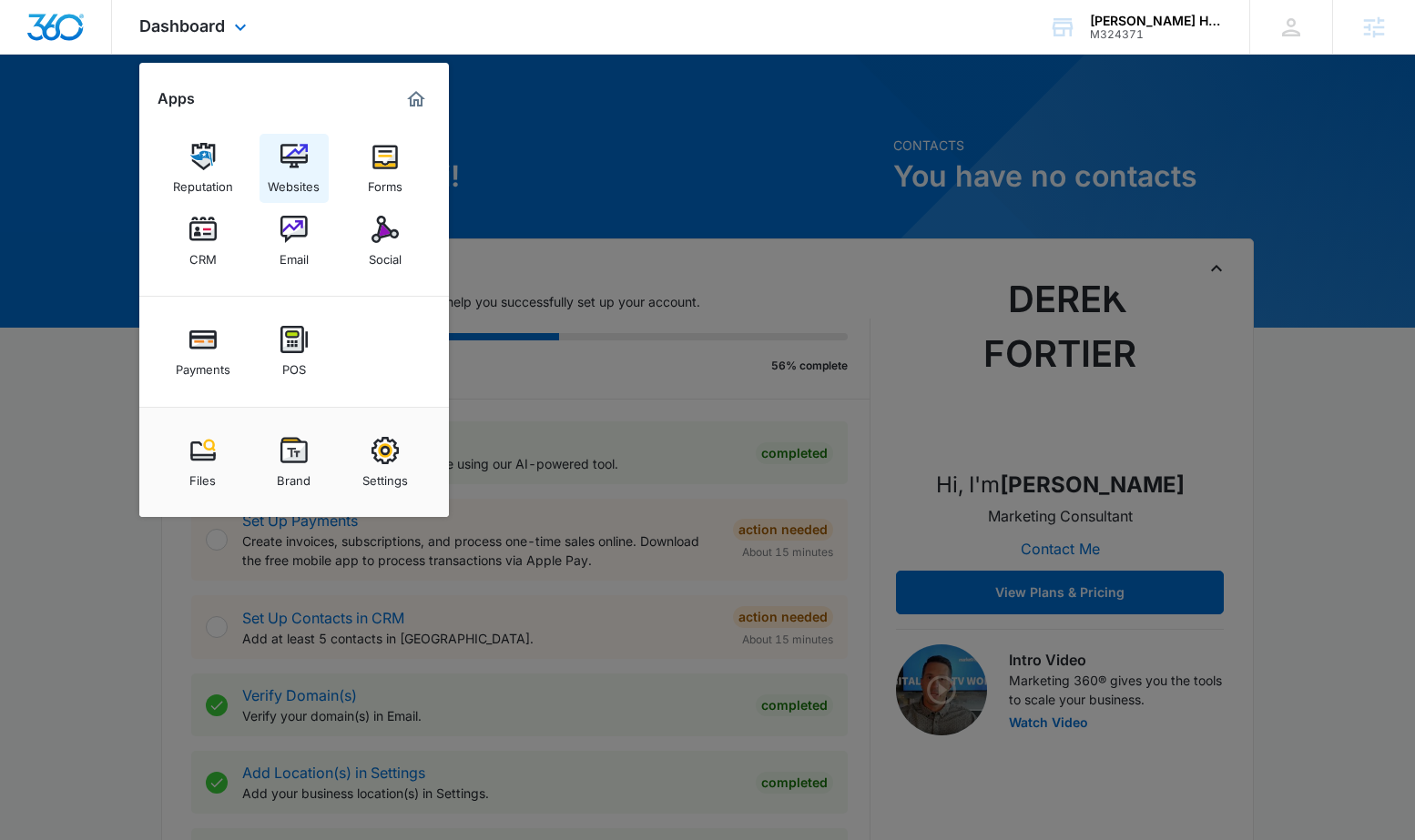
click at [284, 151] on img at bounding box center [293, 157] width 28 height 28
